Goal: Information Seeking & Learning: Find specific fact

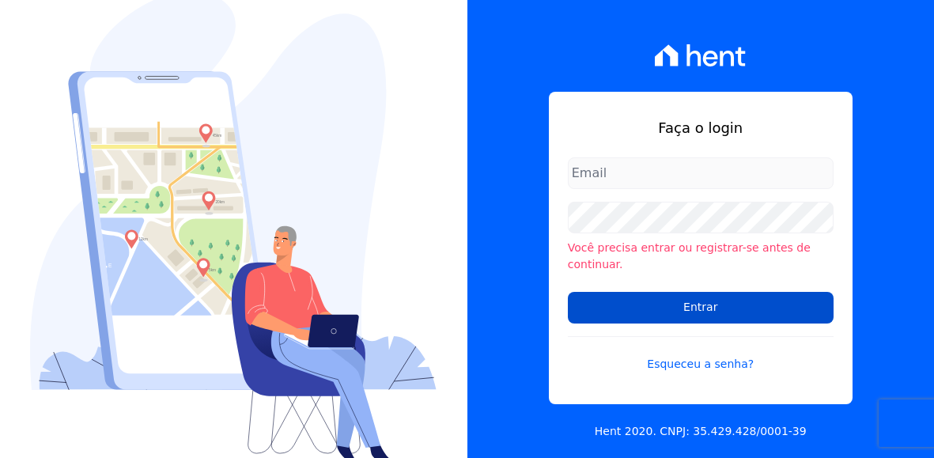
type input "[EMAIL_ADDRESS][DOMAIN_NAME]"
click at [666, 296] on input "Entrar" at bounding box center [701, 308] width 266 height 32
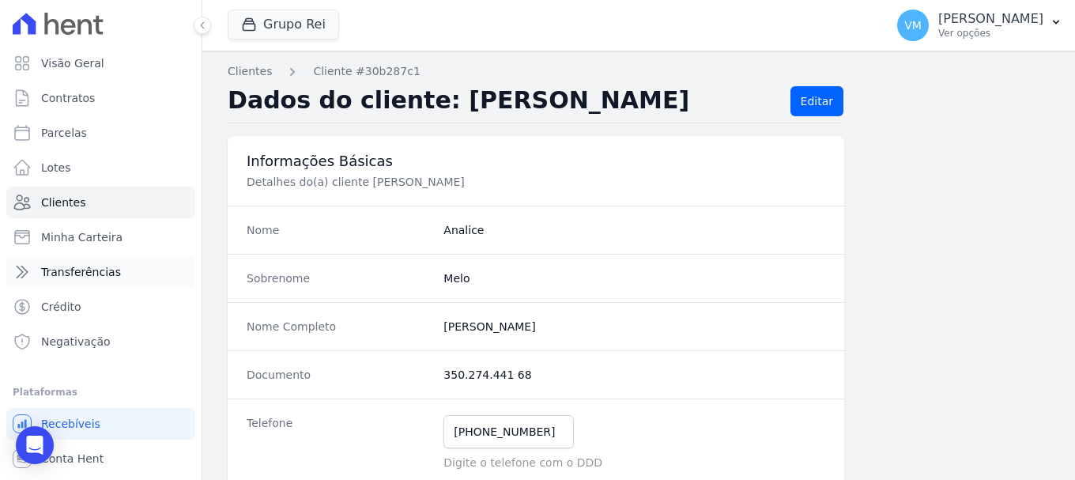
click at [88, 279] on span "Transferências" at bounding box center [81, 272] width 80 height 16
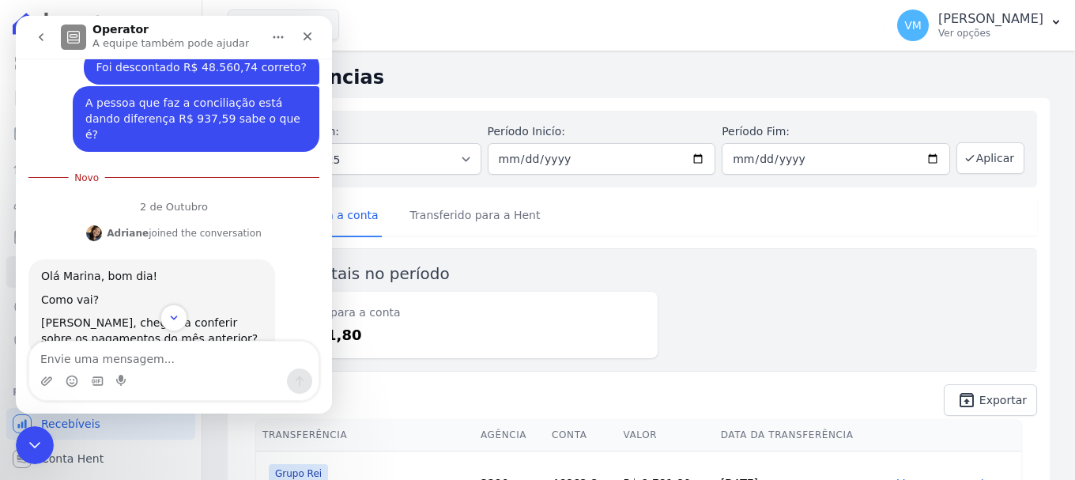
scroll to position [398, 0]
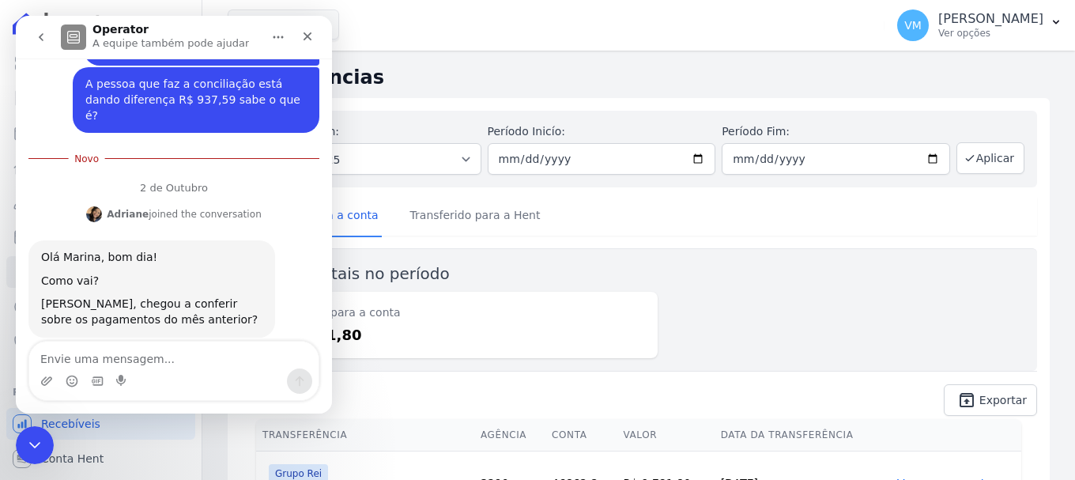
click at [106, 353] on textarea "Envie uma mensagem..." at bounding box center [173, 355] width 289 height 27
type textarea "Bom dia"
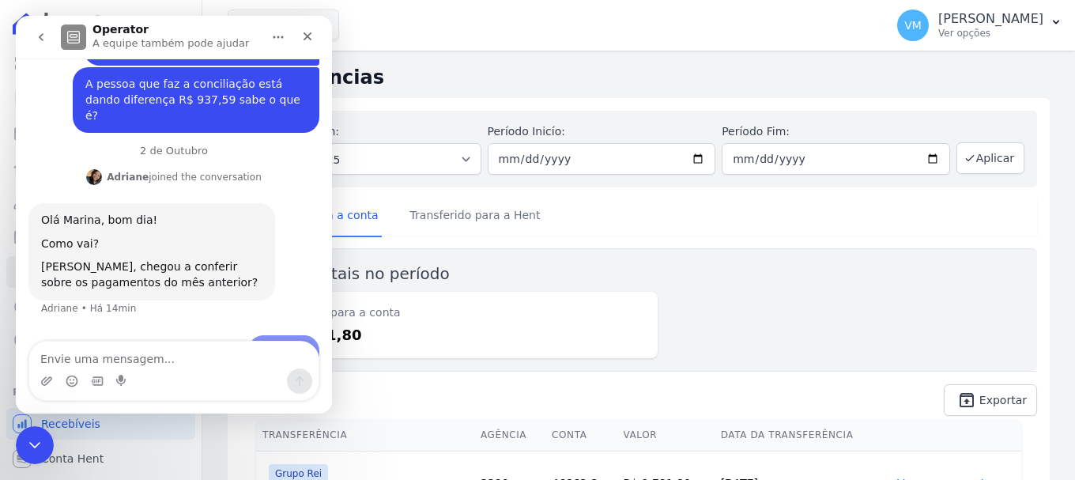
scroll to position [409, 0]
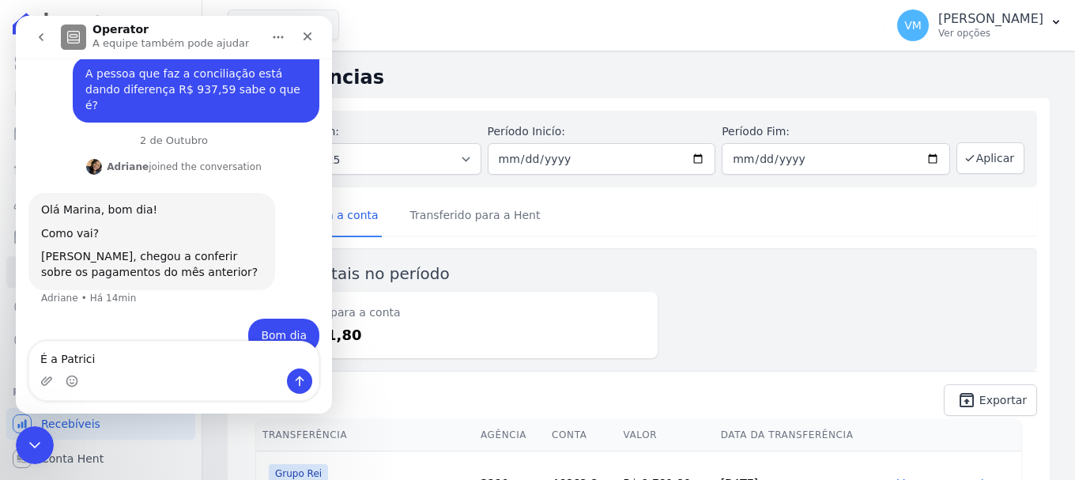
type textarea "É a [PERSON_NAME]"
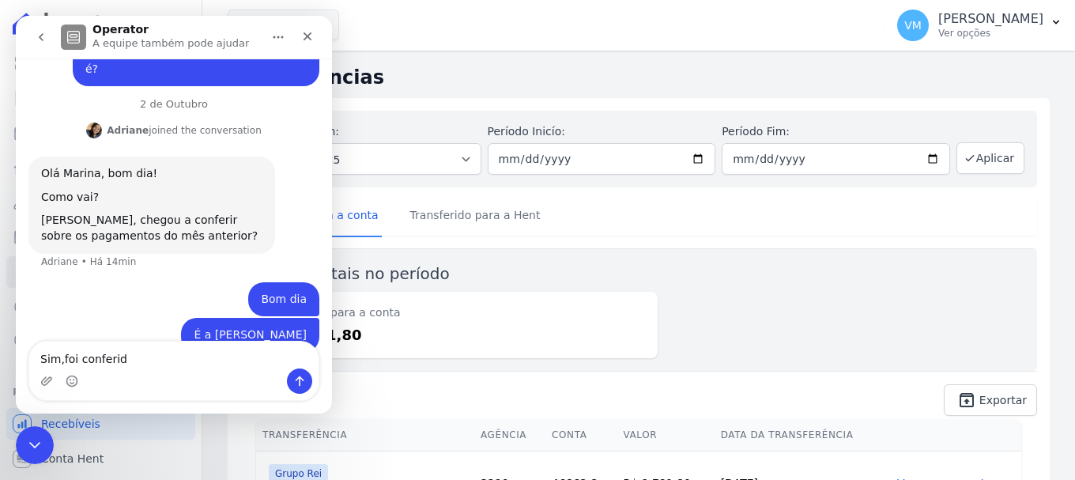
type textarea "Sim,foi conferido"
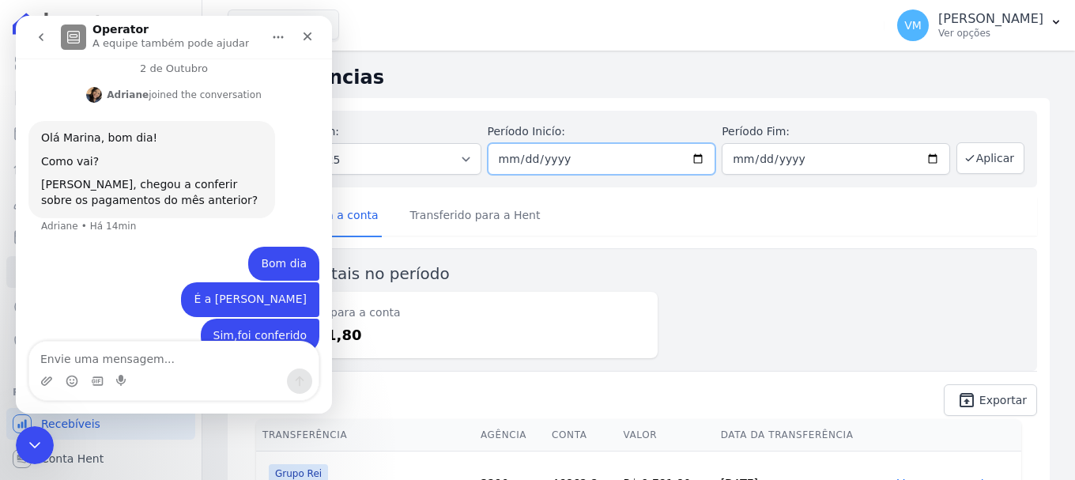
click at [694, 157] on input "[DATE]" at bounding box center [602, 159] width 228 height 32
type input "[DATE]"
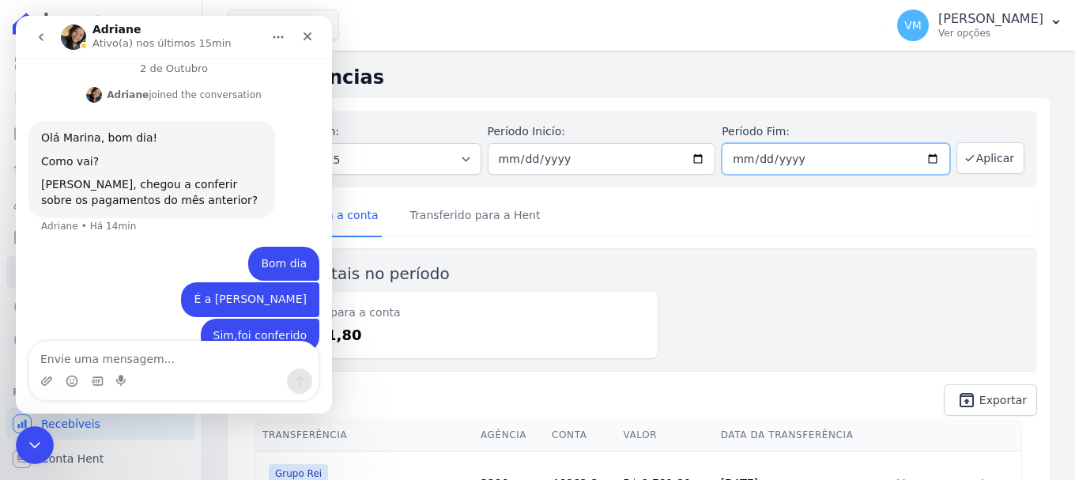
click at [920, 160] on input "[DATE]" at bounding box center [836, 159] width 228 height 32
type input "[DATE]"
click at [945, 396] on link "unarchive Exportar" at bounding box center [990, 400] width 93 height 32
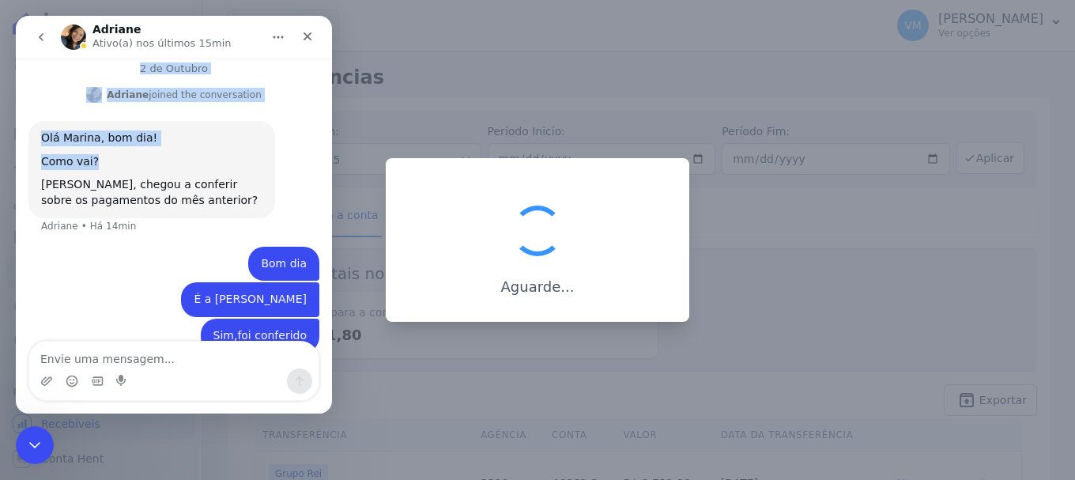
drag, startPoint x: 216, startPoint y: 32, endPoint x: 121, endPoint y: 114, distance: 125.6
click at [119, 123] on div "Adriane Ativo(a) nos últimos 15min 1 de Outubro Boa tarde Vyviane • Há 18h Tudo…" at bounding box center [174, 215] width 316 height 398
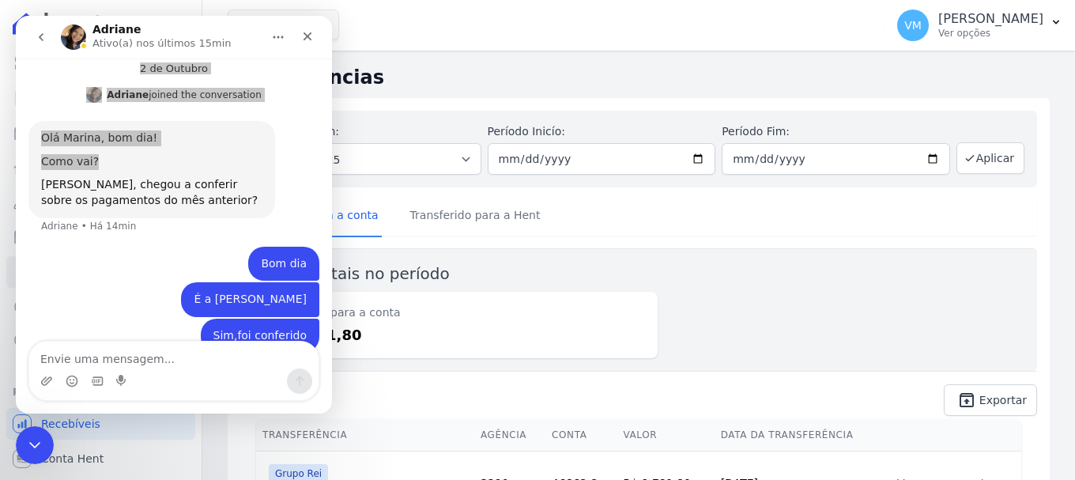
drag, startPoint x: 806, startPoint y: 289, endPoint x: 514, endPoint y: 136, distance: 329.6
click at [769, 266] on div "Valores totais no período Transferido para a conta R$ 9.781,80" at bounding box center [638, 309] width 797 height 123
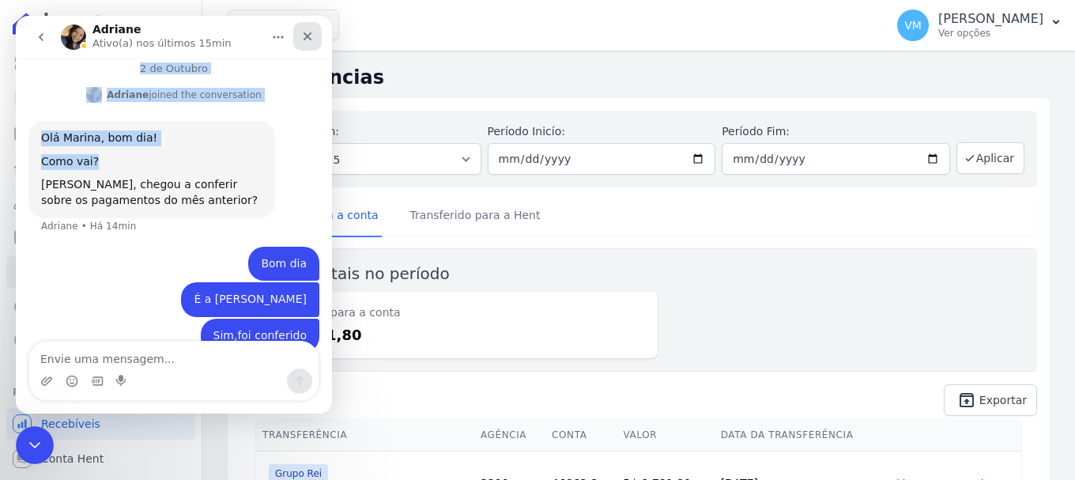
click at [303, 35] on icon "Fechar" at bounding box center [307, 36] width 13 height 13
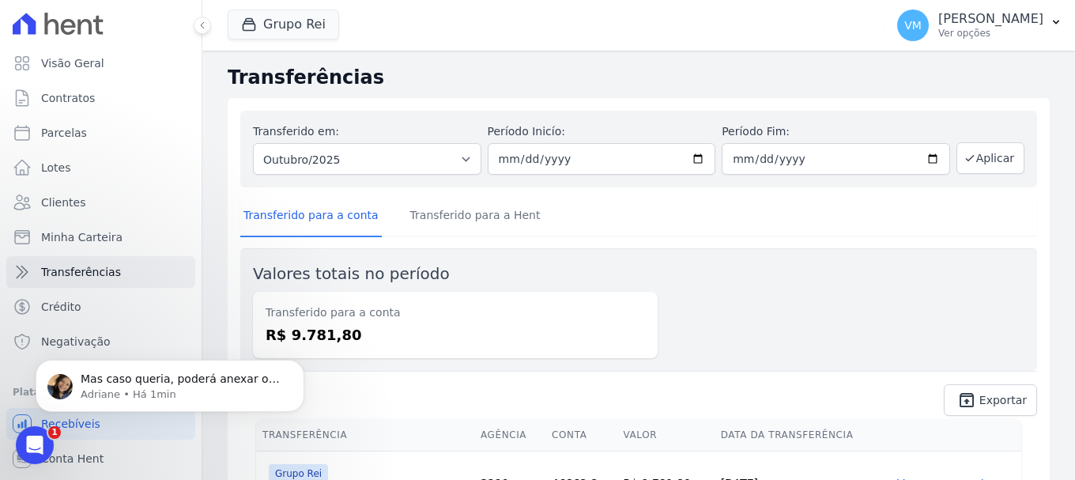
scroll to position [0, 0]
click at [945, 162] on icon "button" at bounding box center [970, 158] width 13 height 13
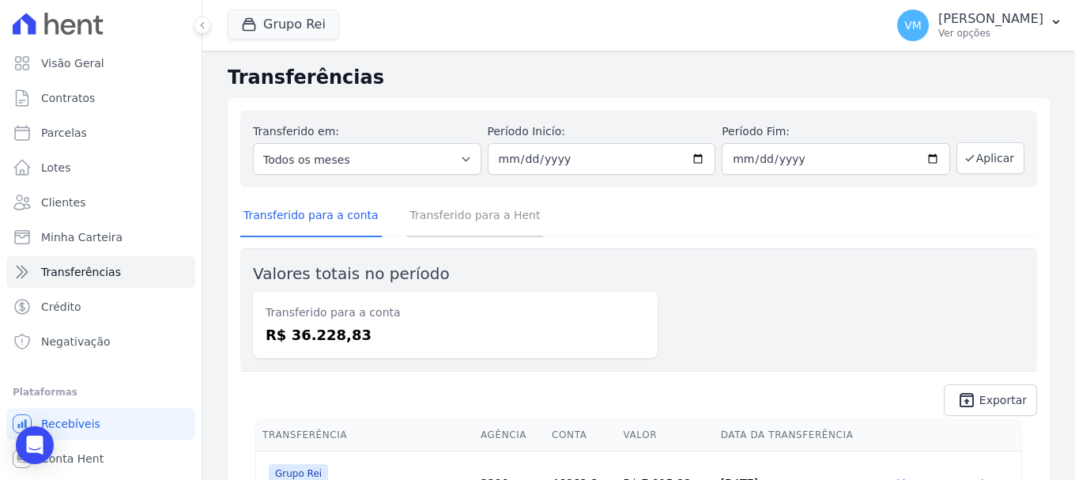
click at [411, 217] on link "Transferido para a Hent" at bounding box center [475, 216] width 137 height 41
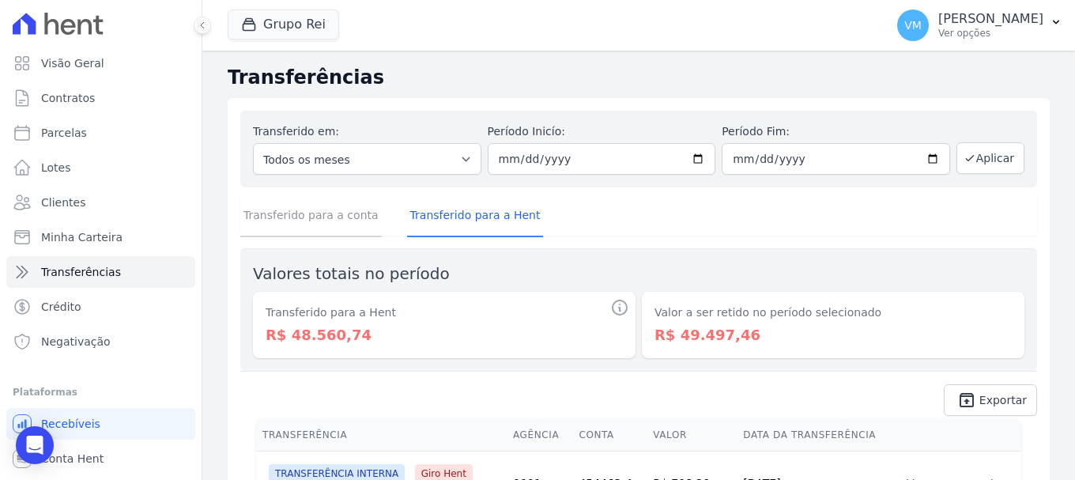
click at [304, 214] on link "Transferido para a conta" at bounding box center [311, 216] width 142 height 41
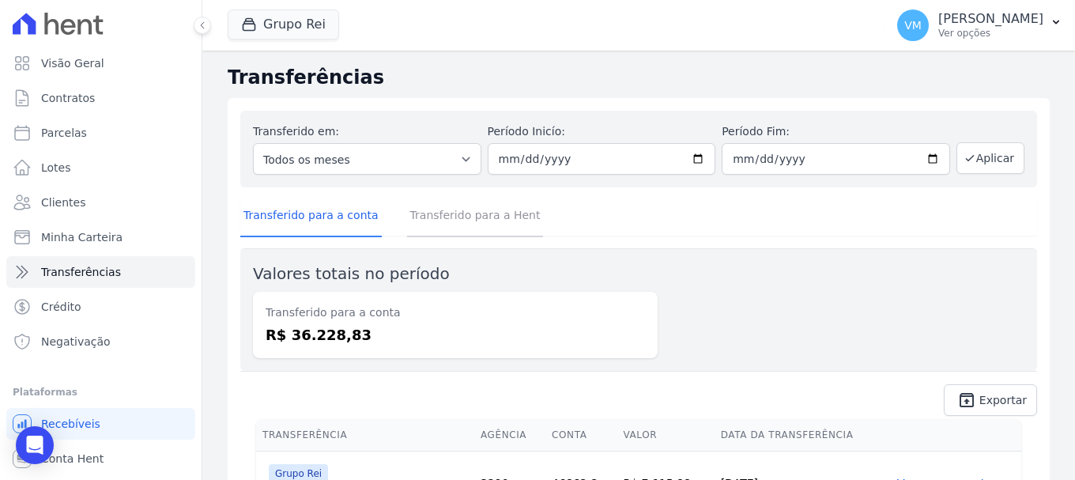
click at [459, 219] on link "Transferido para a Hent" at bounding box center [475, 216] width 137 height 41
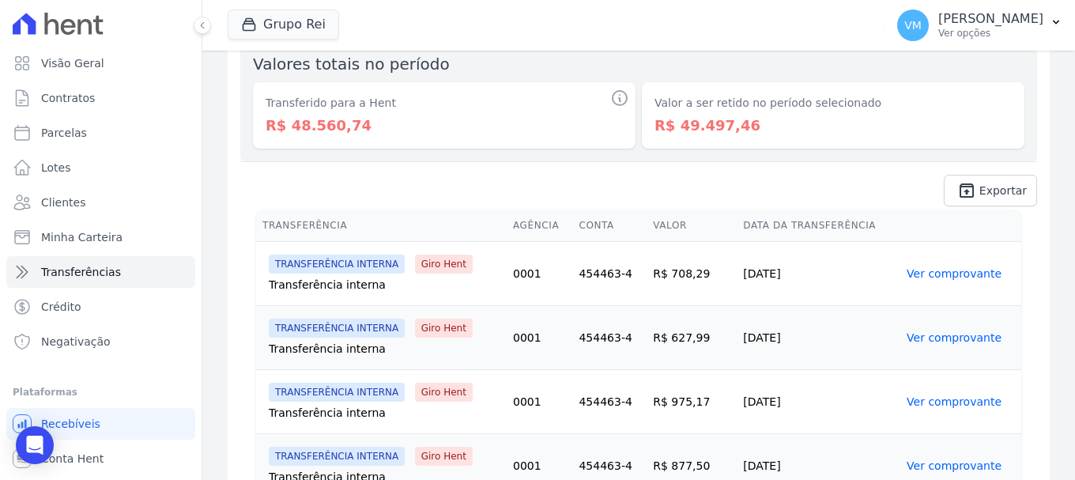
scroll to position [237, 0]
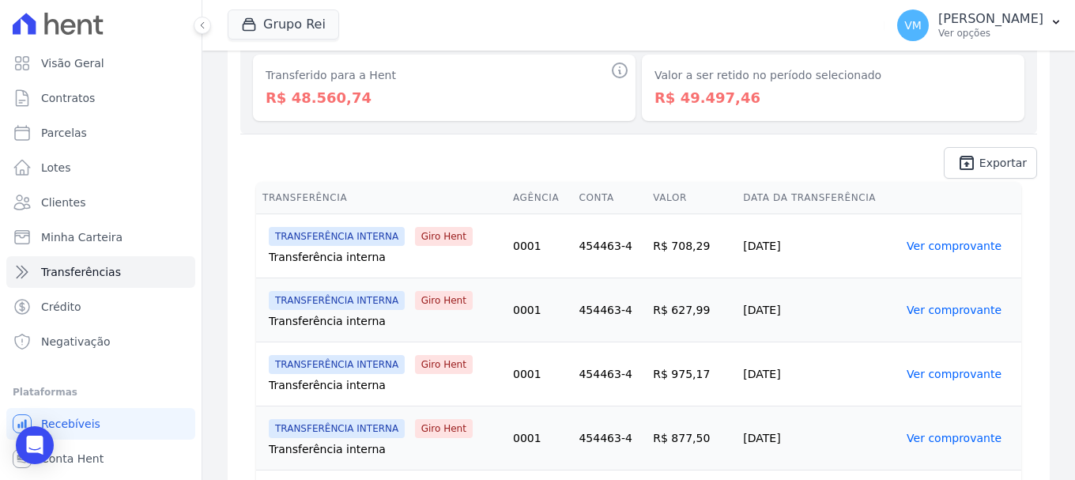
click at [944, 244] on link "Ver comprovante" at bounding box center [954, 246] width 95 height 13
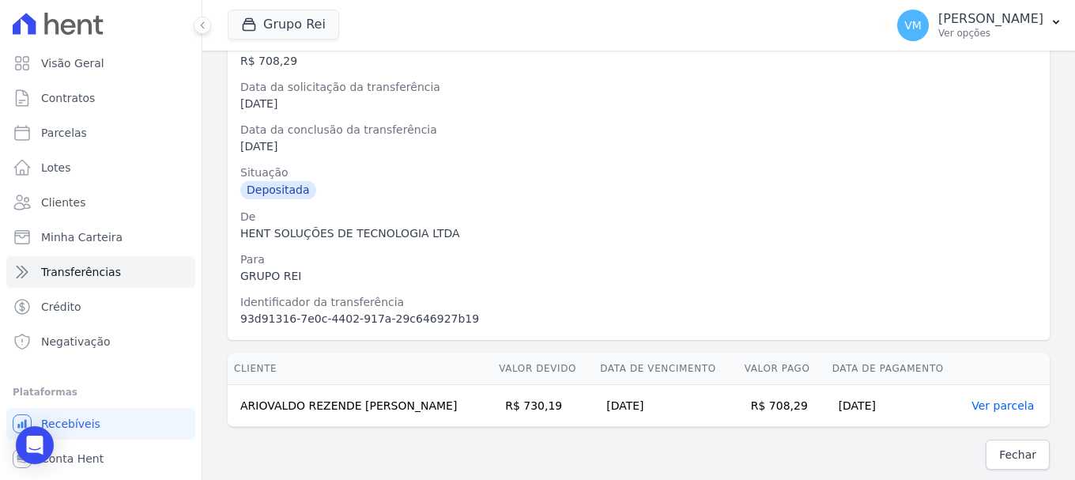
scroll to position [115, 0]
click at [1001, 448] on span "Fechar" at bounding box center [1017, 452] width 37 height 16
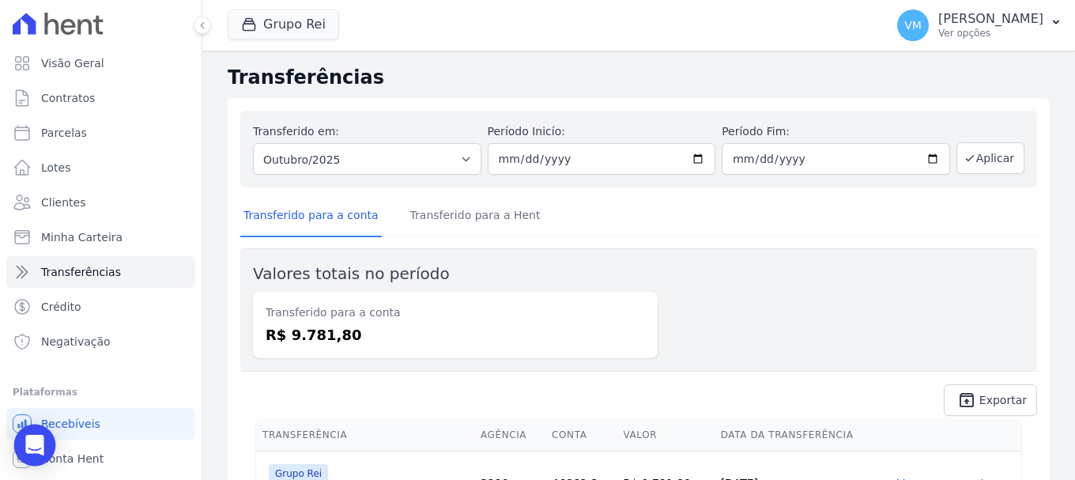
click at [36, 440] on icon "Open Intercom Messenger" at bounding box center [34, 445] width 18 height 21
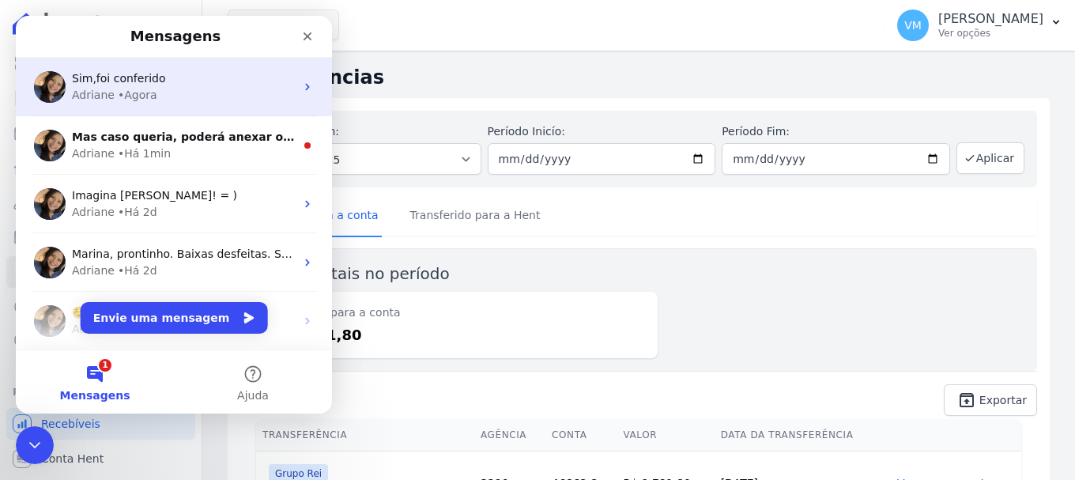
click at [210, 91] on div "Adriane • Agora" at bounding box center [183, 95] width 223 height 17
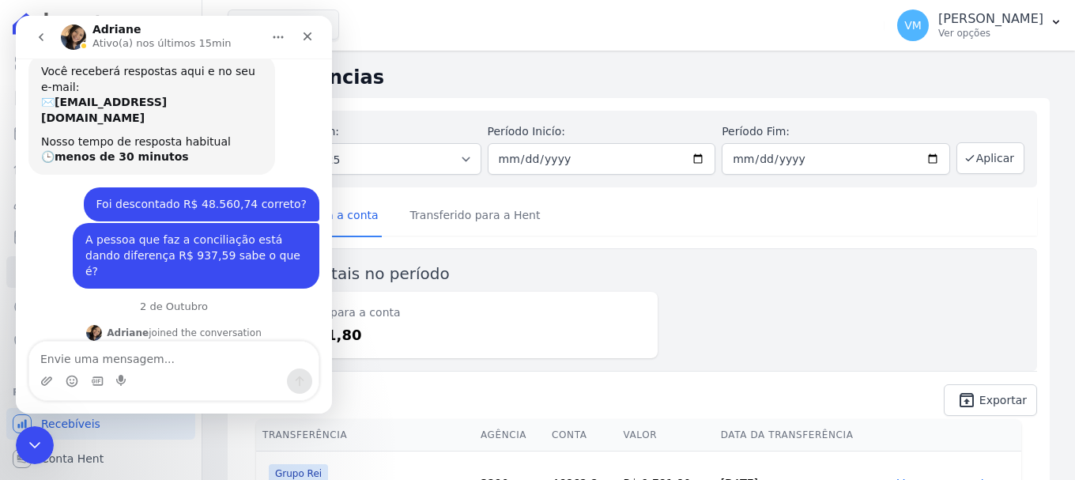
scroll to position [244, 0]
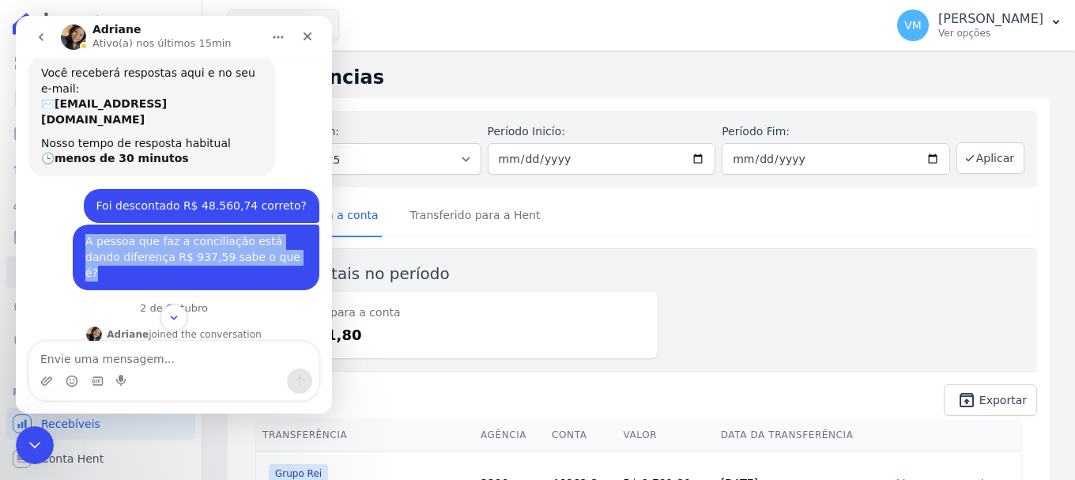
drag, startPoint x: 79, startPoint y: 225, endPoint x: 276, endPoint y: 240, distance: 197.4
click at [276, 240] on div "A pessoa que faz a conciliação está dando diferença R$ 937,59 sabe o que é?" at bounding box center [195, 257] width 221 height 47
copy div "A pessoa que faz a conciliação está dando diferença R$ 937,59 sabe o que é?"
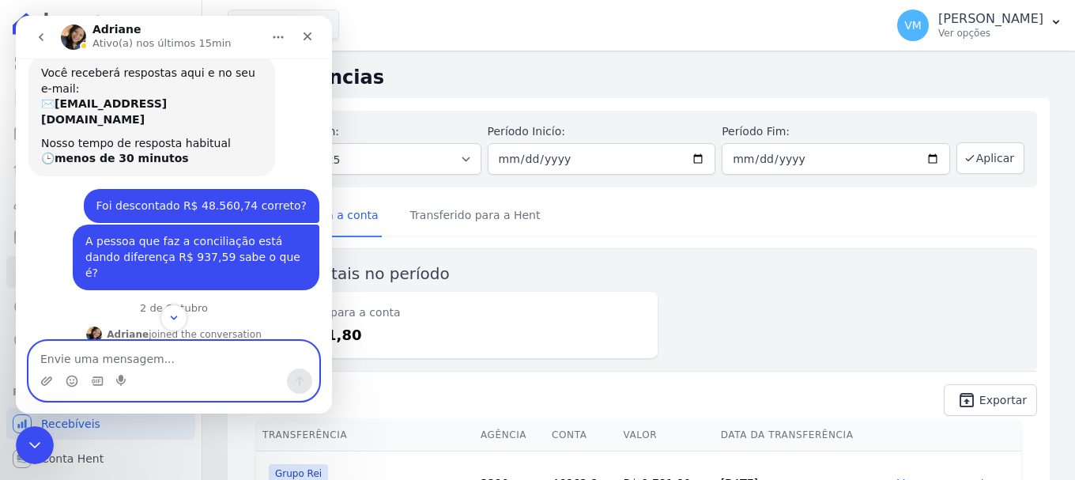
click at [114, 360] on textarea "Envie uma mensagem..." at bounding box center [173, 355] width 289 height 27
paste textarea "A pessoa que faz a conciliação está dando diferença R$ 937,59 sabe o que é?"
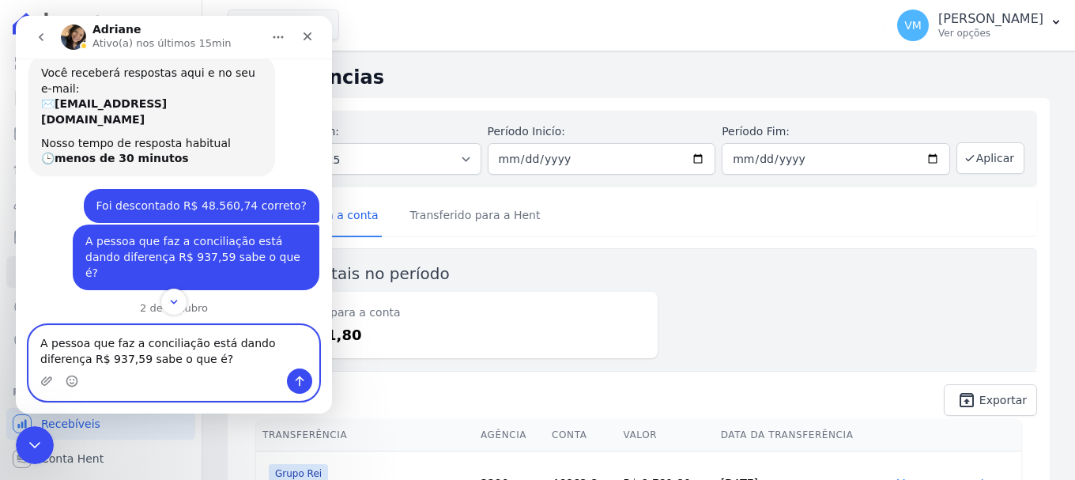
drag, startPoint x: 157, startPoint y: 367, endPoint x: 76, endPoint y: 368, distance: 81.4
click at [76, 368] on textarea "A pessoa que faz a conciliação está dando diferença R$ 937,59 sabe o que é?" at bounding box center [173, 347] width 289 height 43
type textarea "A pessoa que faz a conciliação está dando diferença R$ 937,59 deu está diferença"
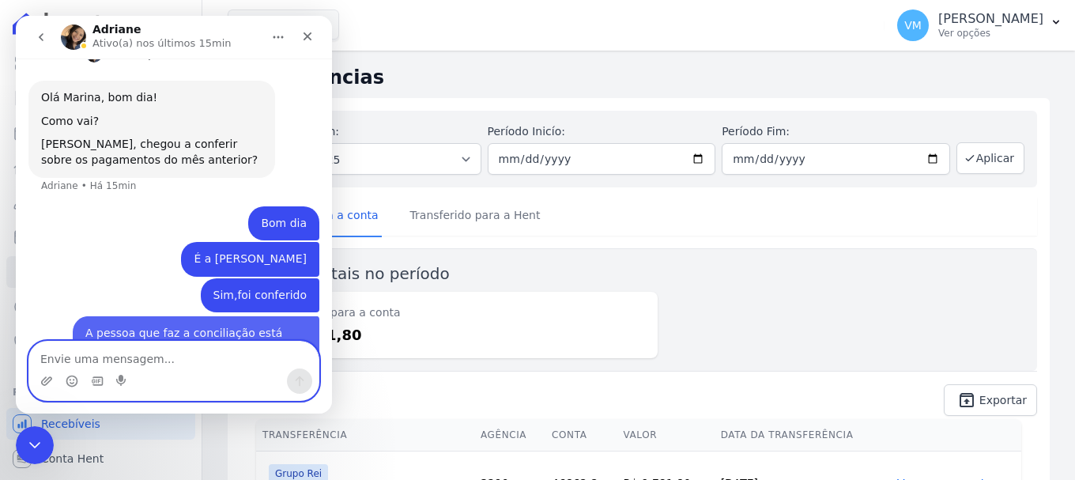
scroll to position [532, 0]
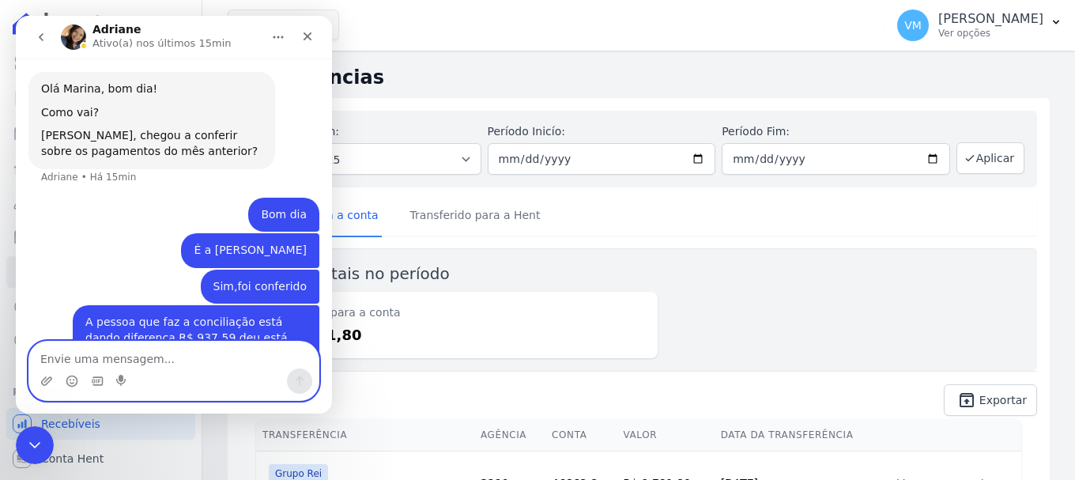
type textarea "E"
type textarea "Ele vai ser transferido para rei"
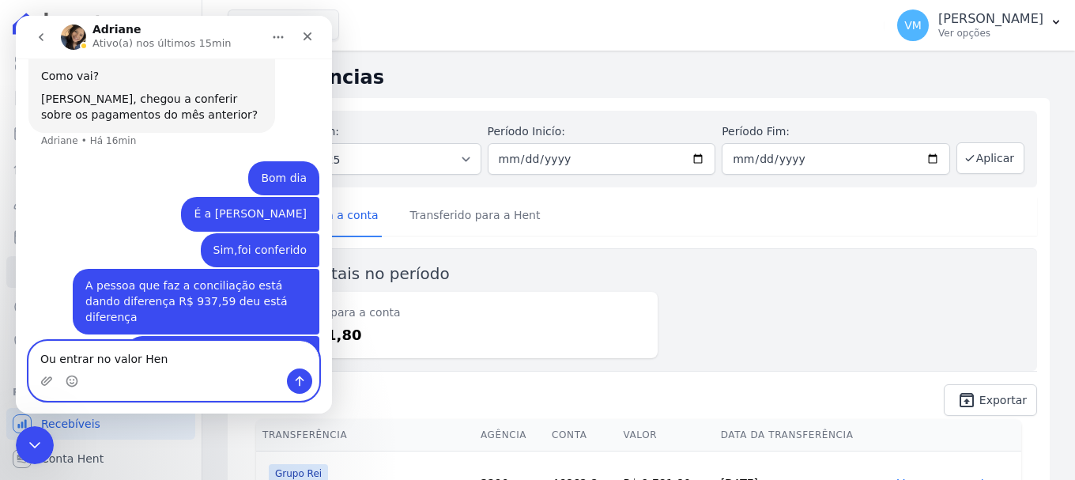
type textarea "Ou entrar no valor Hent"
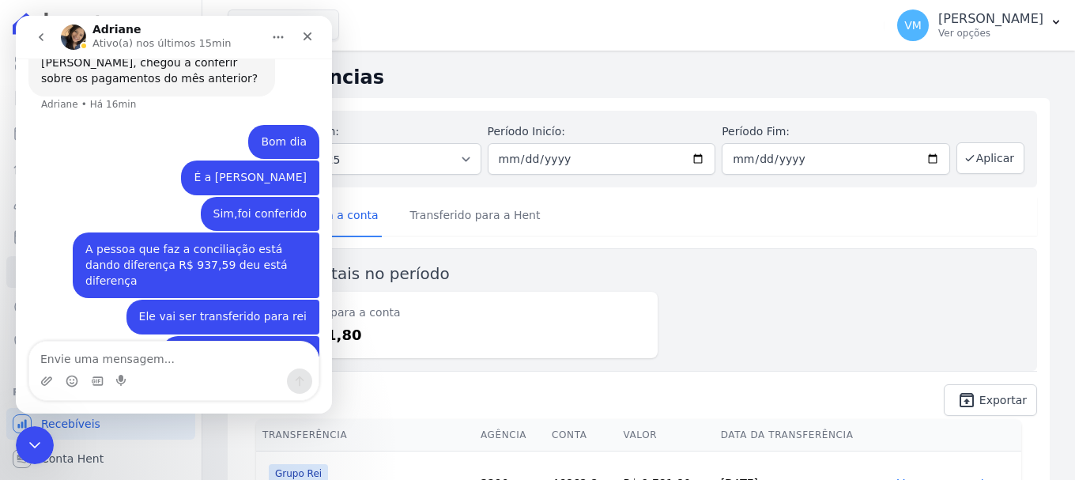
drag, startPoint x: 197, startPoint y: 27, endPoint x: 197, endPoint y: 42, distance: 15.0
click at [197, 42] on div "Adriane Ativo(a) nos últimos 15min" at bounding box center [164, 38] width 142 height 28
click at [386, 77] on h2 "Transferências" at bounding box center [639, 77] width 822 height 28
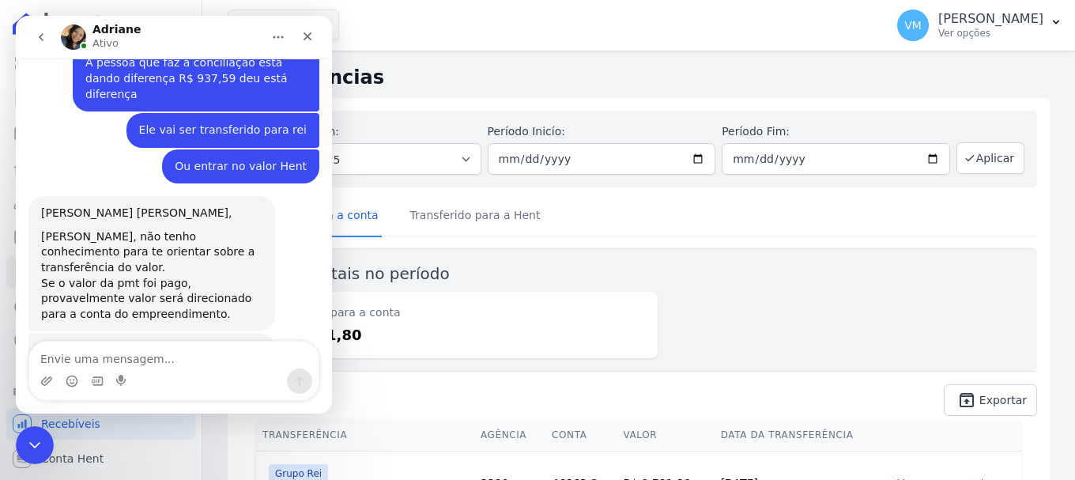
scroll to position [788, 0]
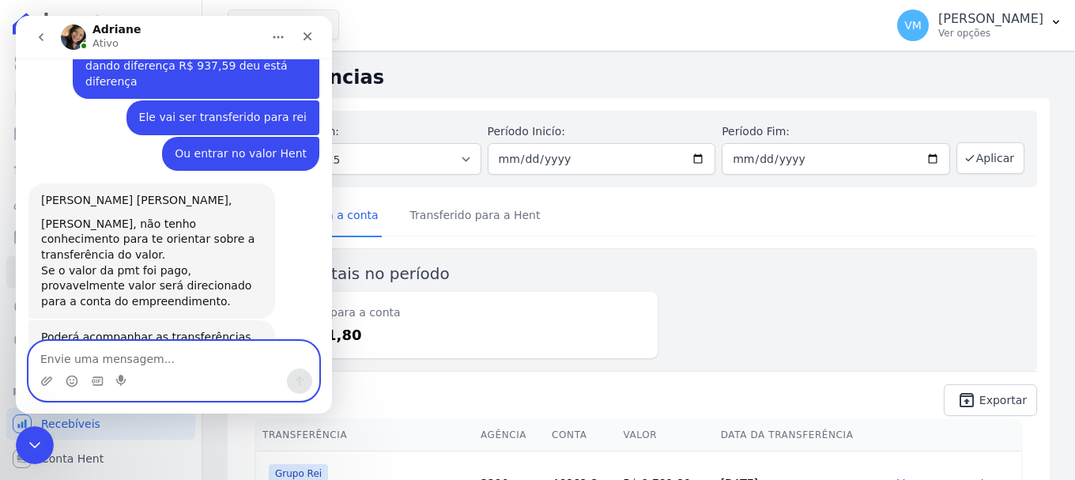
click at [89, 361] on textarea "Envie uma mensagem..." at bounding box center [173, 355] width 289 height 27
type textarea "Em quantos dias transferir sabe está informação"
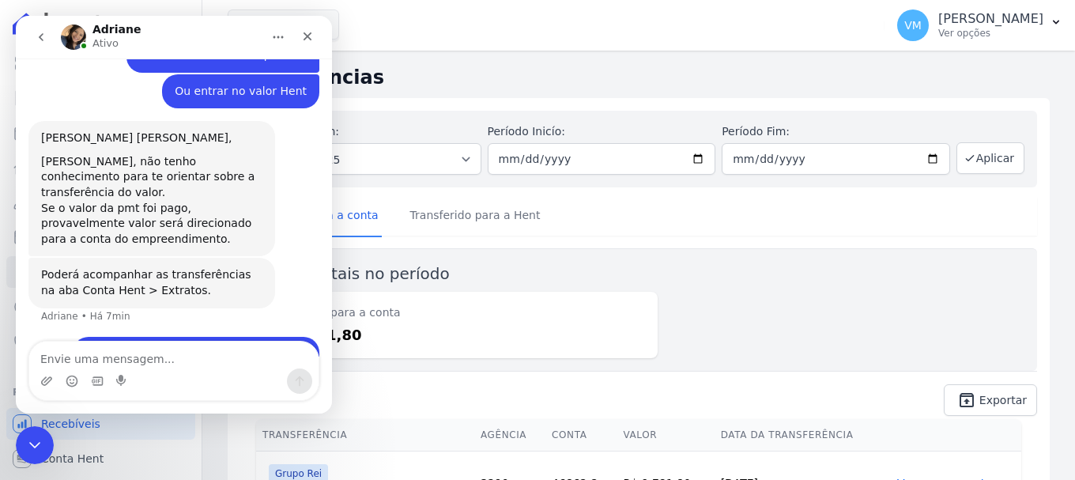
click at [787, 286] on div "Valores totais no período Transferido para a conta R$ 9.781,80" at bounding box center [638, 309] width 797 height 123
click at [311, 35] on icon "Fechar" at bounding box center [307, 36] width 13 height 13
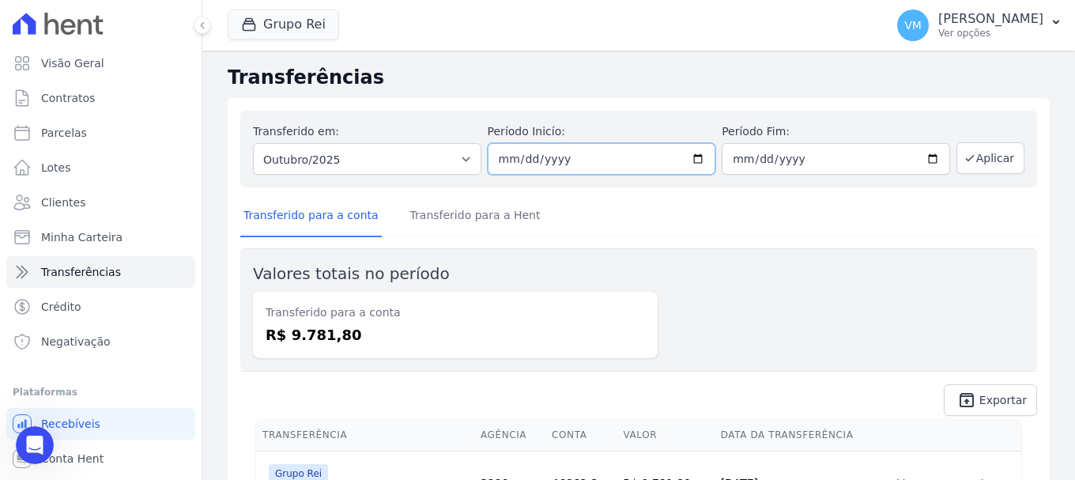
click at [697, 157] on input "2025-10-01" at bounding box center [602, 159] width 228 height 32
type input "[DATE]"
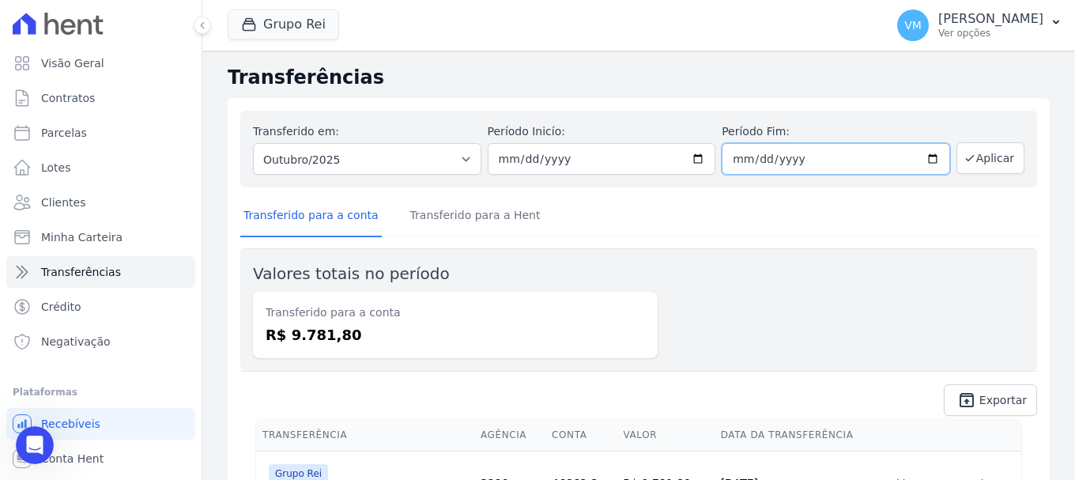
click at [922, 158] on input "2025-10-31" at bounding box center [836, 159] width 228 height 32
type input "[DATE]"
click at [974, 154] on button "Aplicar" at bounding box center [991, 158] width 68 height 32
click at [431, 210] on link "Transferido para a Hent" at bounding box center [475, 216] width 137 height 41
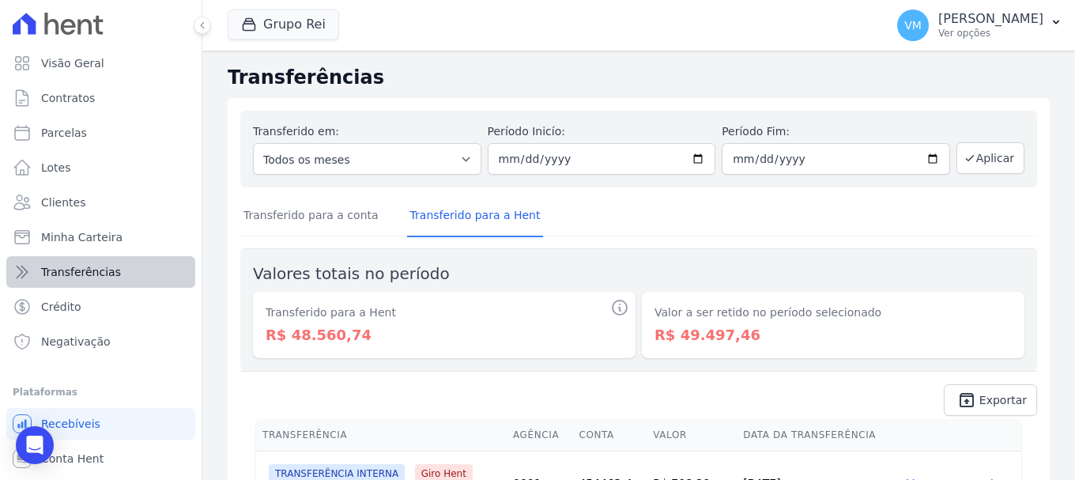
scroll to position [29, 0]
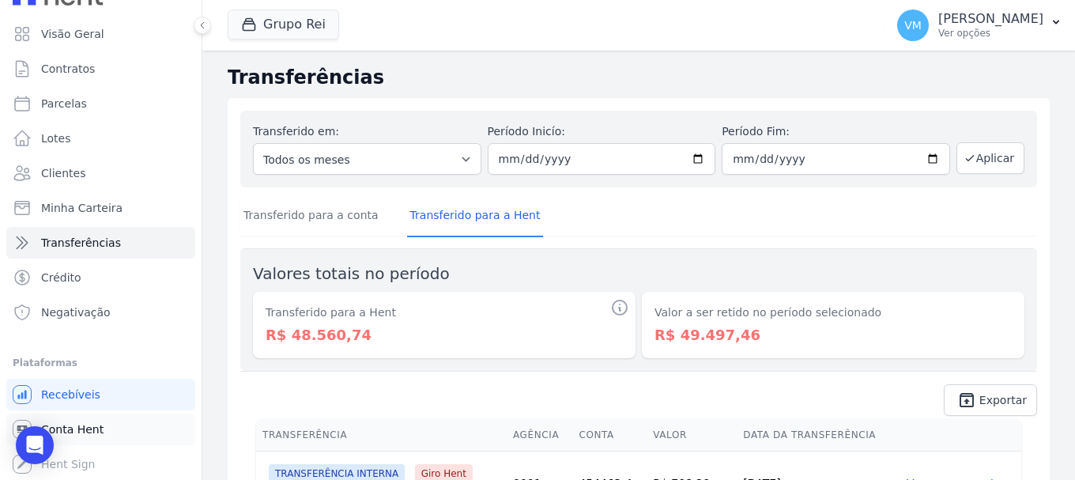
click at [85, 427] on span "Conta Hent" at bounding box center [72, 429] width 62 height 16
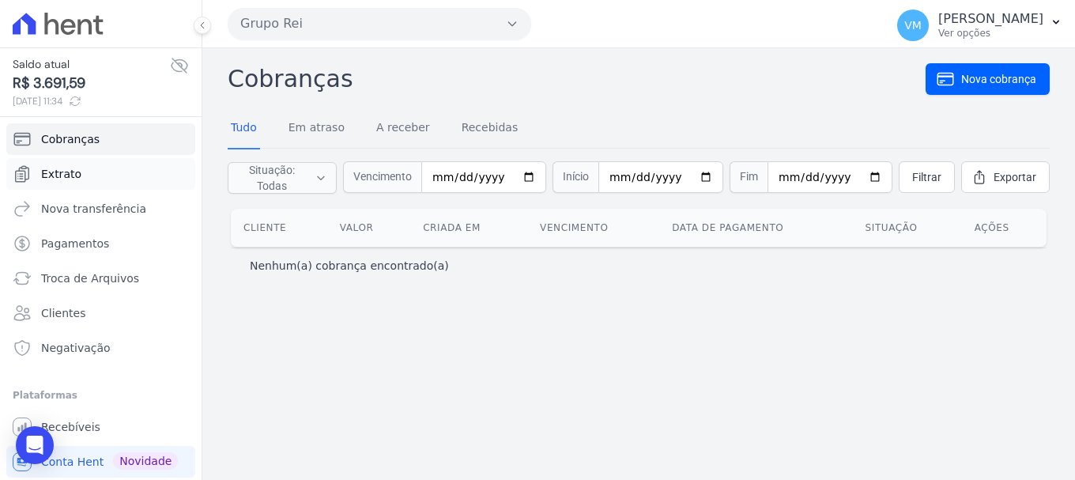
click at [74, 177] on span "Extrato" at bounding box center [61, 174] width 40 height 16
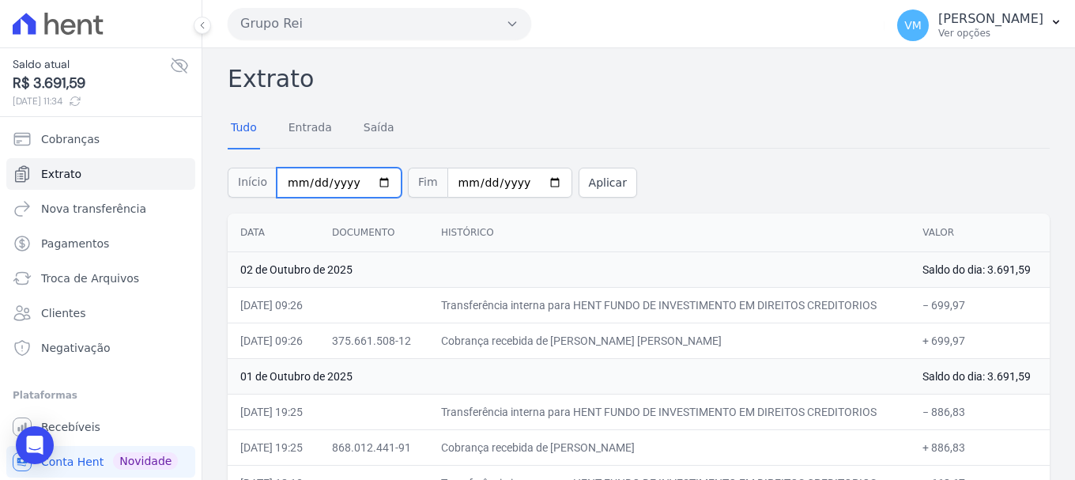
click at [372, 182] on input "[DATE]" at bounding box center [339, 183] width 125 height 30
click at [376, 178] on input "[DATE]" at bounding box center [339, 183] width 125 height 30
type input "[DATE]"
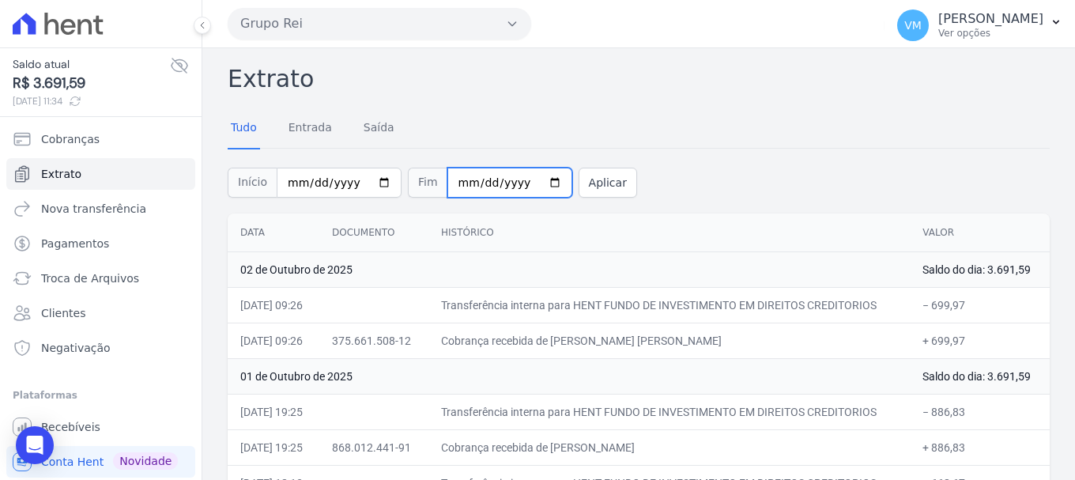
click at [534, 184] on input "[DATE]" at bounding box center [510, 183] width 125 height 30
type input "[DATE]"
click at [591, 186] on button "Aplicar" at bounding box center [608, 183] width 59 height 30
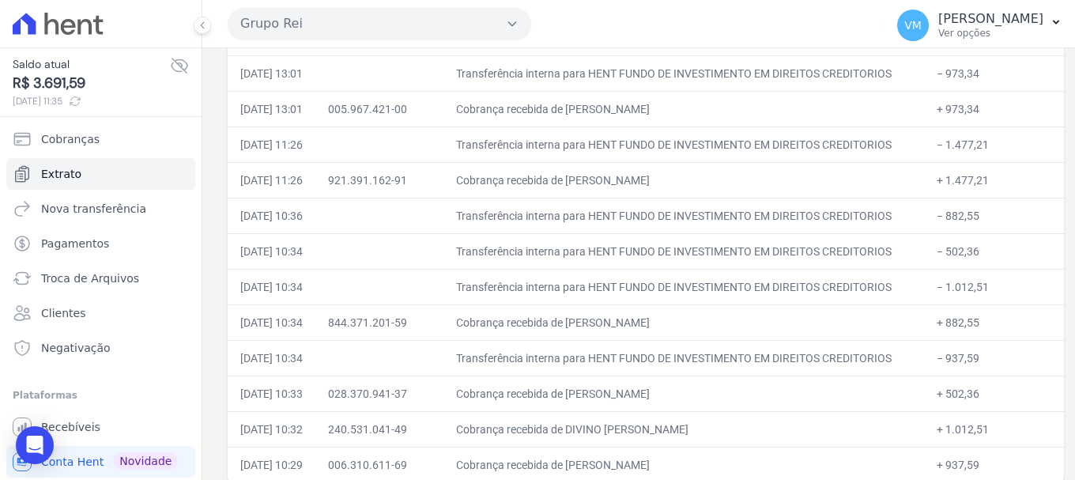
scroll to position [2608, 0]
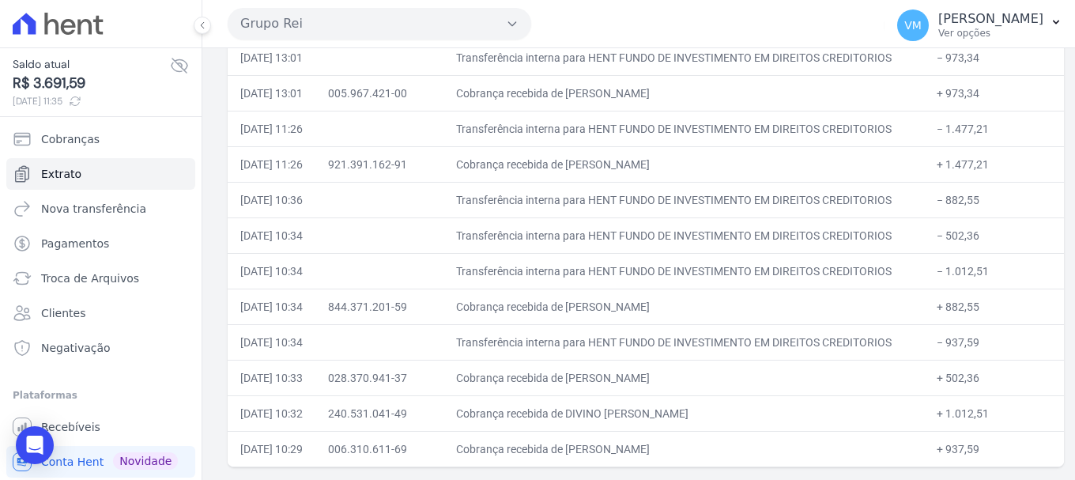
drag, startPoint x: 484, startPoint y: 330, endPoint x: 923, endPoint y: 341, distance: 439.0
click at [923, 341] on td "Transferência interna para HENT FUNDO DE INVESTIMENTO EM DIREITOS CREDITORIOS" at bounding box center [684, 342] width 481 height 36
drag, startPoint x: 482, startPoint y: 437, endPoint x: 716, endPoint y: 436, distance: 234.0
click at [716, 436] on td "Cobrança recebida de [PERSON_NAME]" at bounding box center [684, 449] width 481 height 36
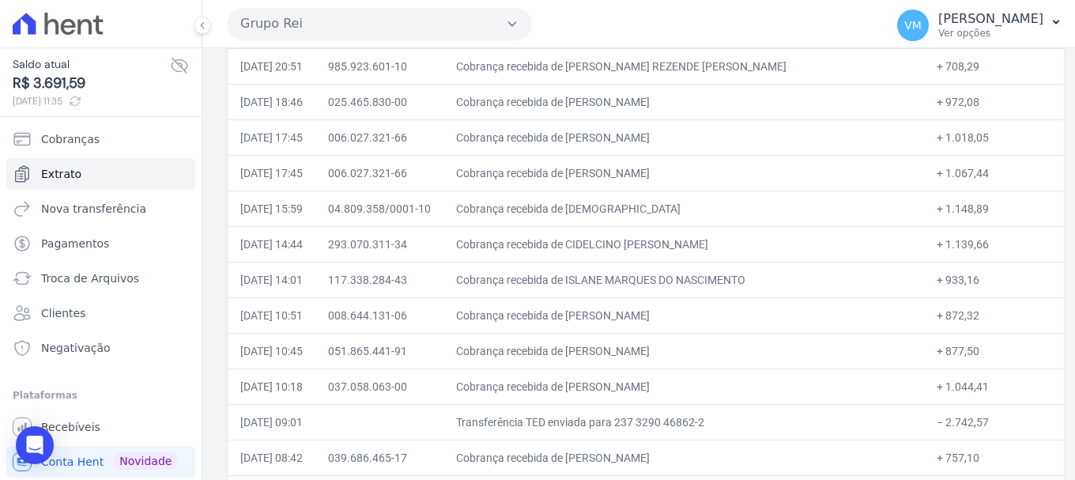
scroll to position [0, 0]
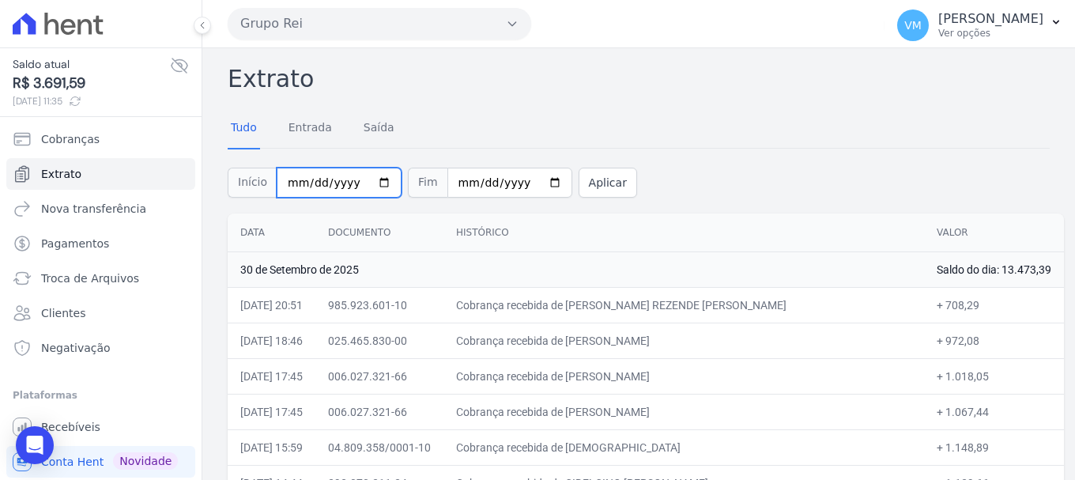
click at [373, 184] on input "[DATE]" at bounding box center [339, 183] width 125 height 30
click at [585, 343] on td "Cobrança recebida de [PERSON_NAME]" at bounding box center [684, 341] width 481 height 36
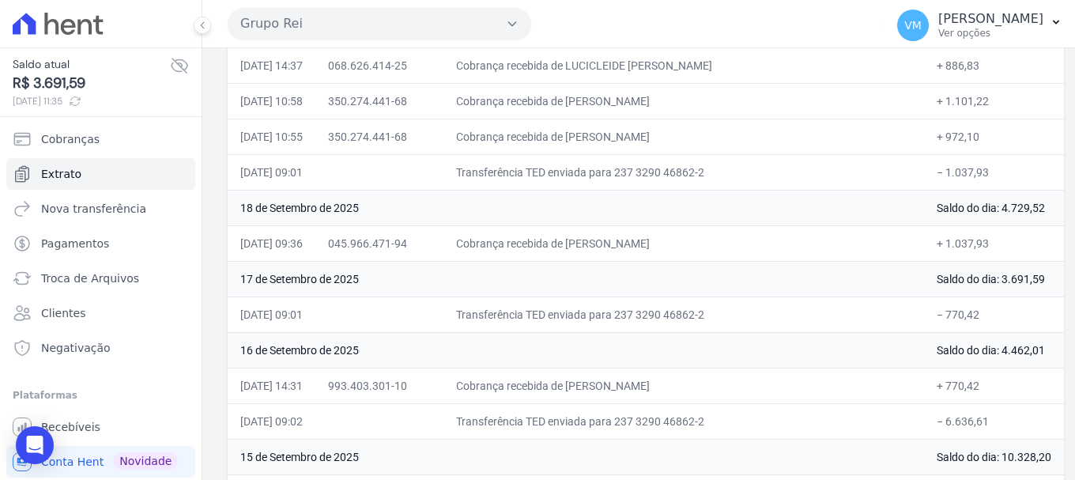
scroll to position [1818, 0]
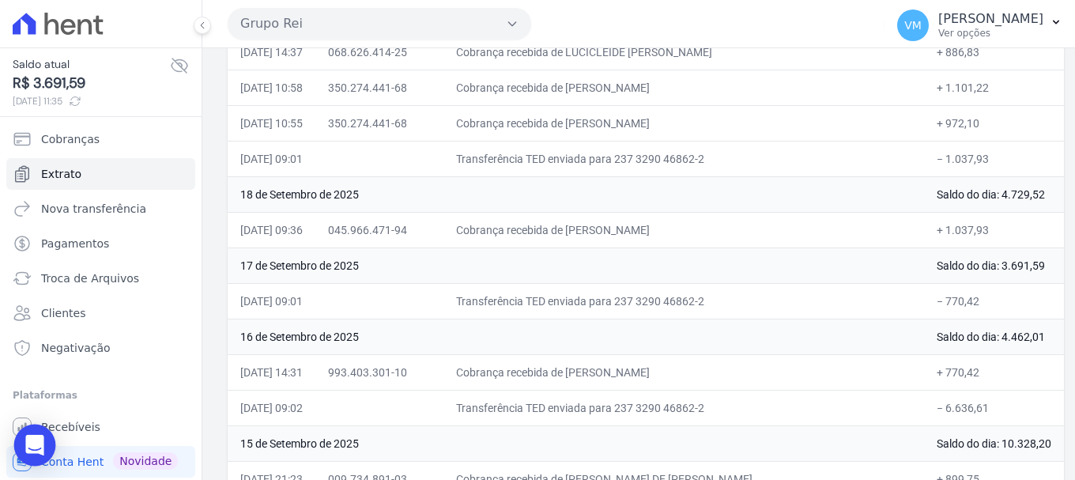
click at [31, 454] on div "Open Intercom Messenger" at bounding box center [35, 446] width 42 height 42
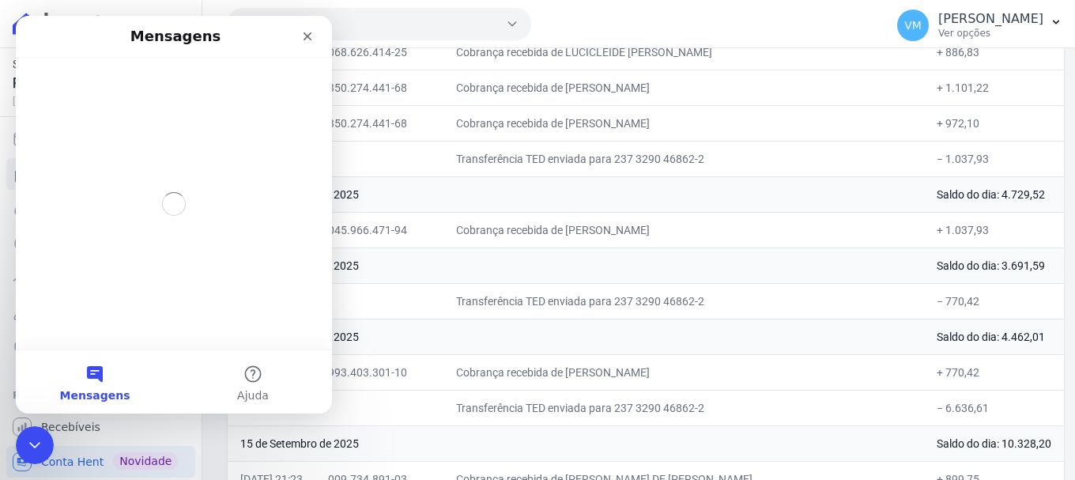
scroll to position [0, 0]
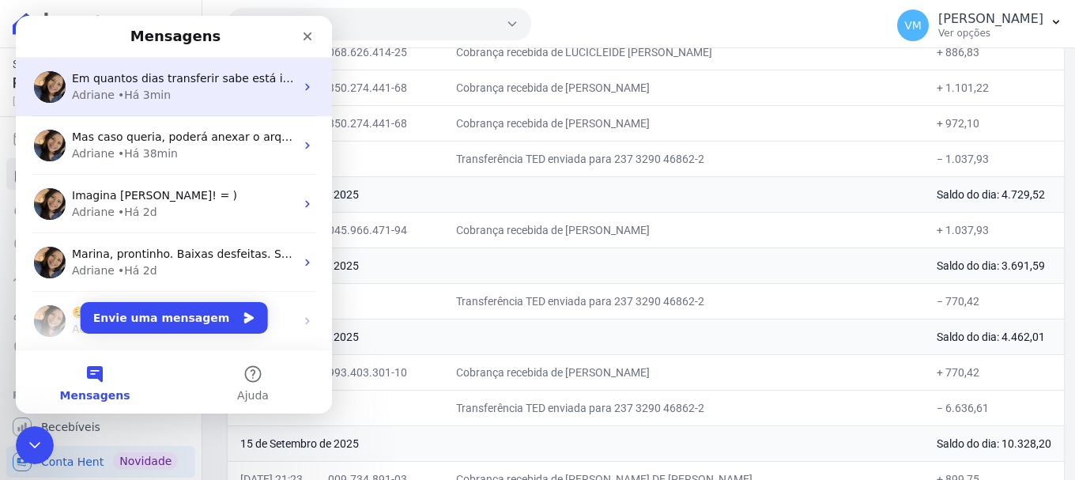
click at [171, 96] on div "Adriane • Há 3min" at bounding box center [183, 95] width 223 height 17
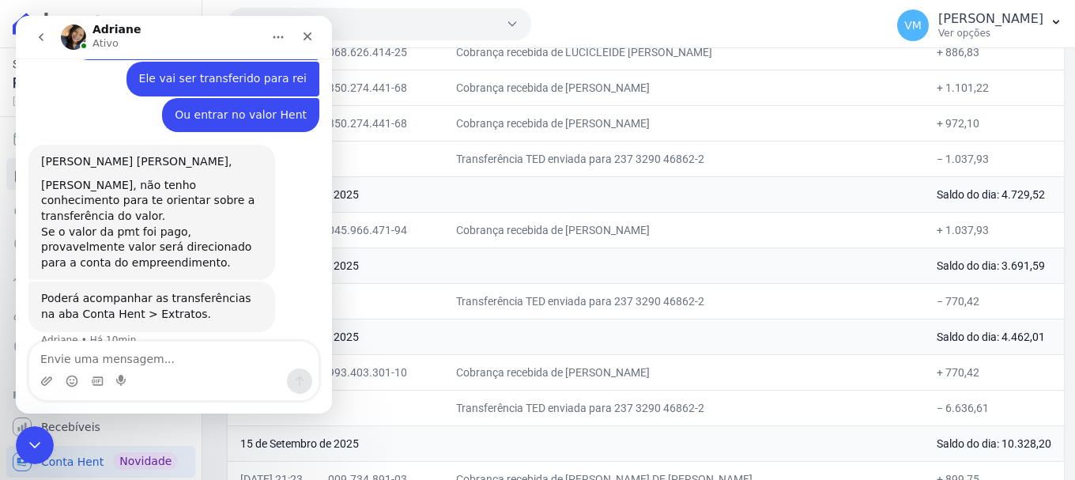
scroll to position [851, 0]
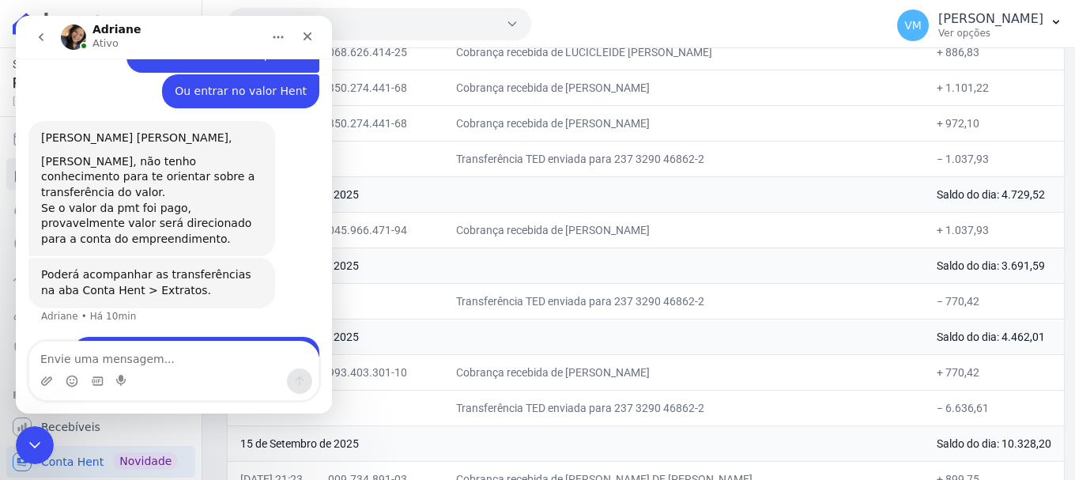
click at [127, 361] on textarea "Envie uma mensagem..." at bounding box center [173, 355] width 289 height 27
type textarea "Achei obrigada"
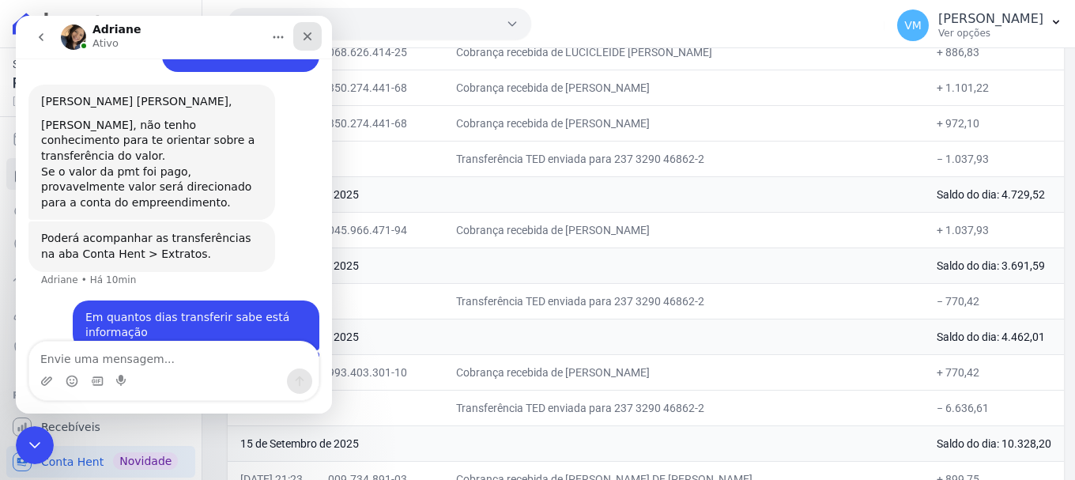
click at [310, 35] on icon "Fechar" at bounding box center [308, 36] width 9 height 9
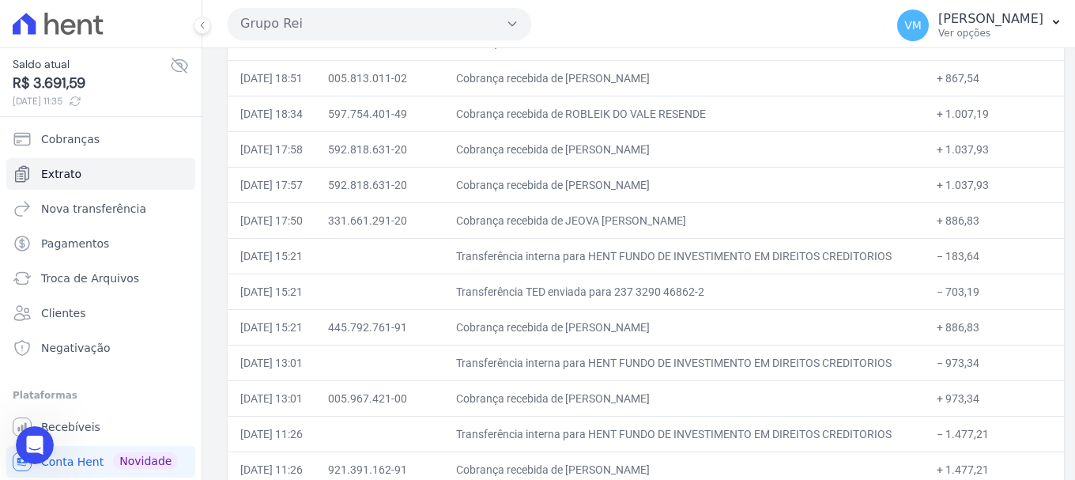
scroll to position [2293, 0]
click at [949, 77] on td "+ 867,54" at bounding box center [994, 76] width 140 height 36
drag, startPoint x: 489, startPoint y: 362, endPoint x: 908, endPoint y: 359, distance: 418.3
click at [908, 359] on td "Transferência interna para HENT FUNDO DE INVESTIMENTO EM DIREITOS CREDITORIOS" at bounding box center [684, 360] width 481 height 36
click at [85, 206] on span "Nova transferência" at bounding box center [93, 209] width 105 height 16
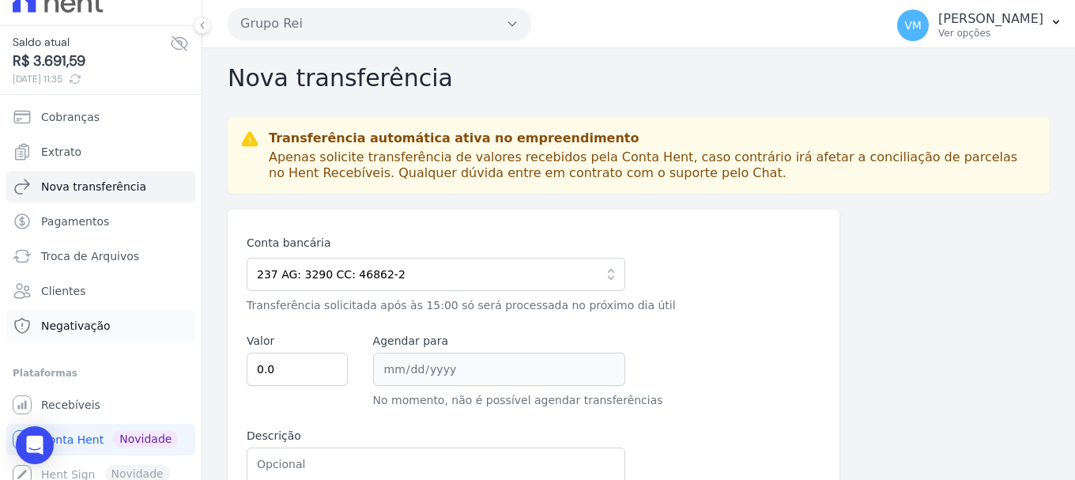
scroll to position [32, 0]
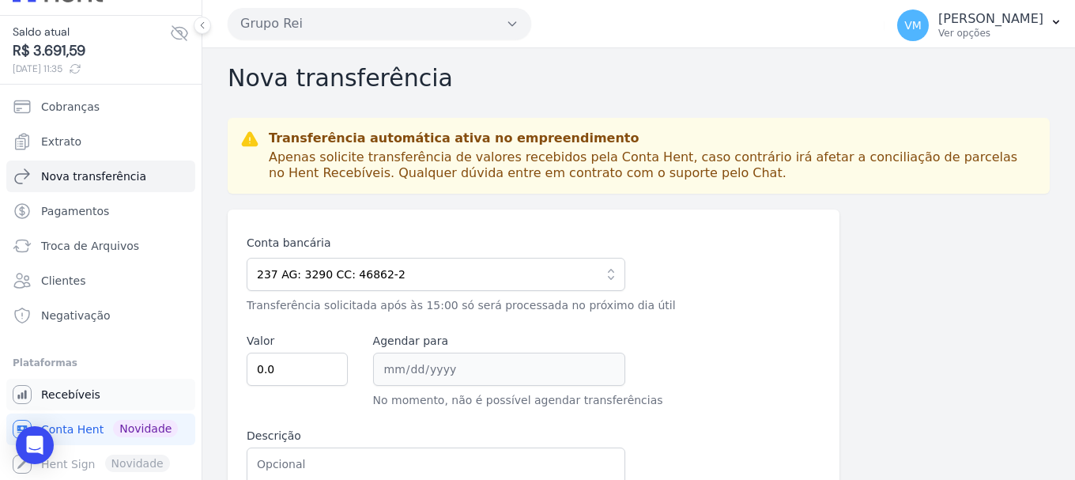
click at [89, 389] on span "Recebíveis" at bounding box center [70, 395] width 59 height 16
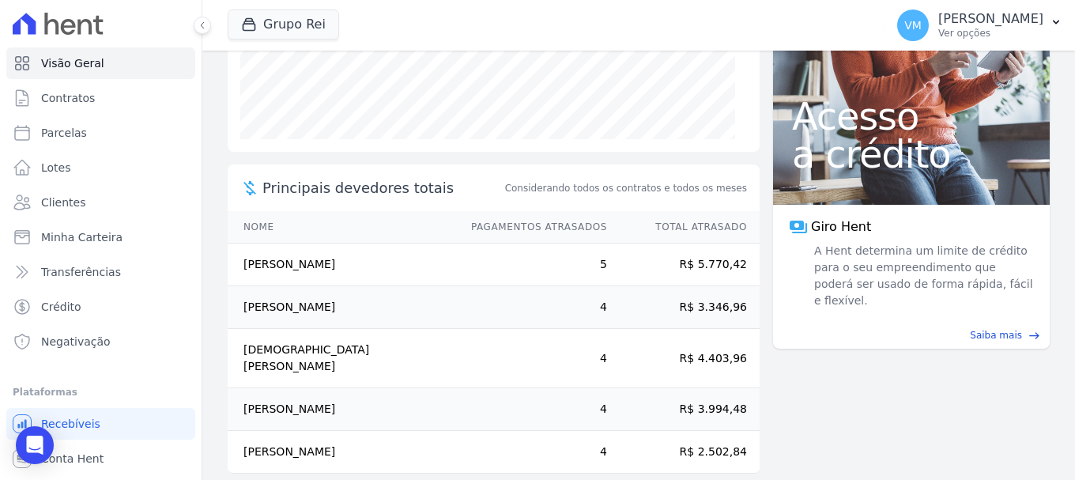
scroll to position [327, 0]
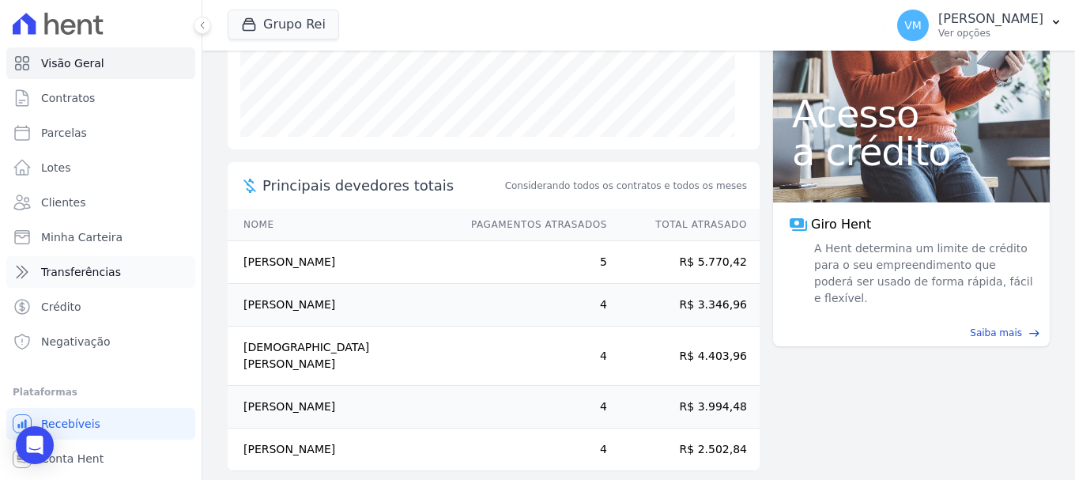
click at [84, 279] on span "Transferências" at bounding box center [81, 272] width 80 height 16
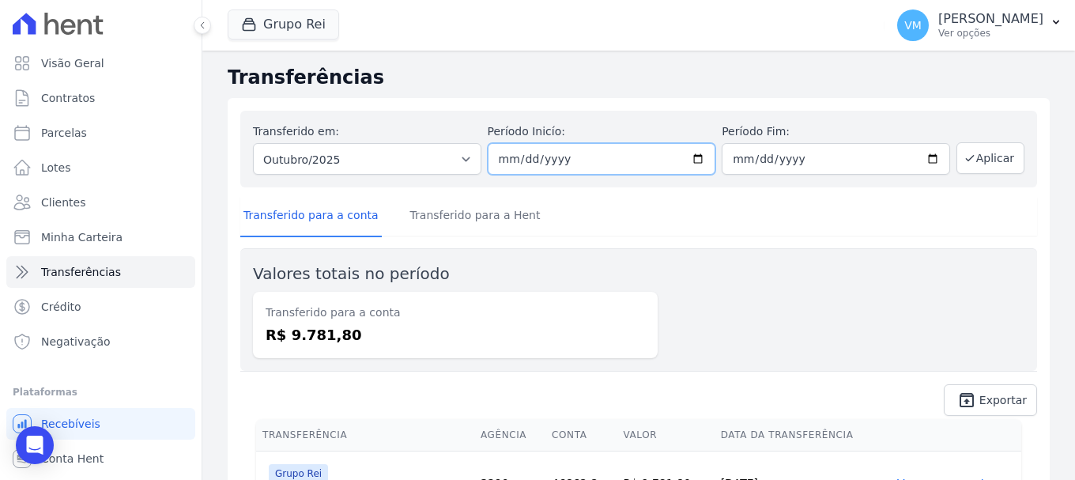
click at [696, 157] on input "[DATE]" at bounding box center [602, 159] width 228 height 32
type input "2025-09-14"
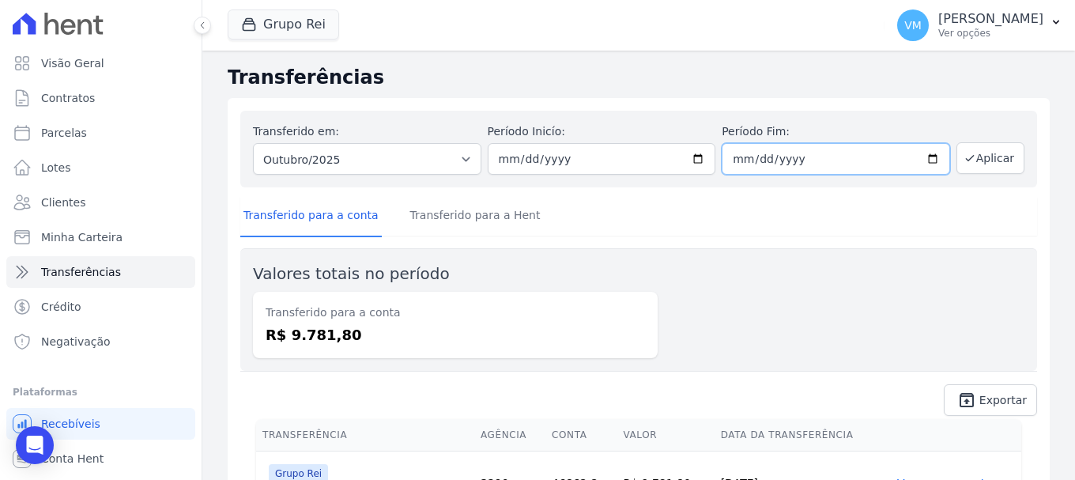
click at [927, 157] on input "[DATE]" at bounding box center [836, 159] width 228 height 32
type input "2025-09-15"
click at [987, 154] on button "Aplicar" at bounding box center [991, 158] width 68 height 32
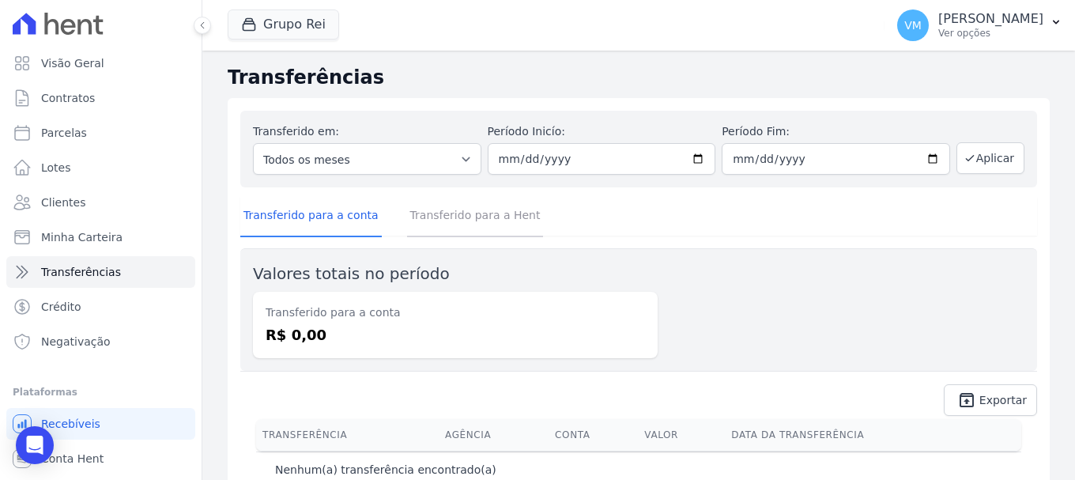
click at [414, 218] on link "Transferido para a Hent" at bounding box center [475, 216] width 137 height 41
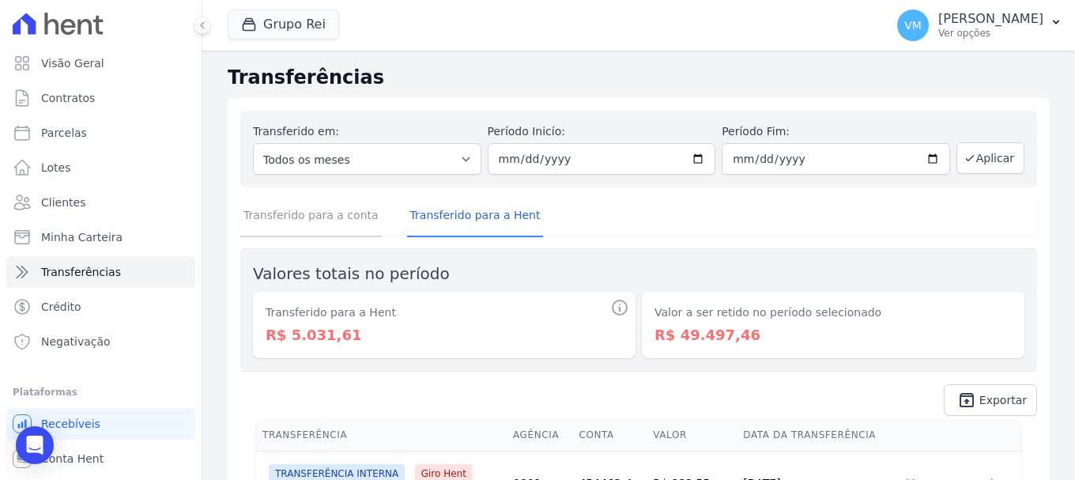
click at [301, 217] on link "Transferido para a conta" at bounding box center [311, 216] width 142 height 41
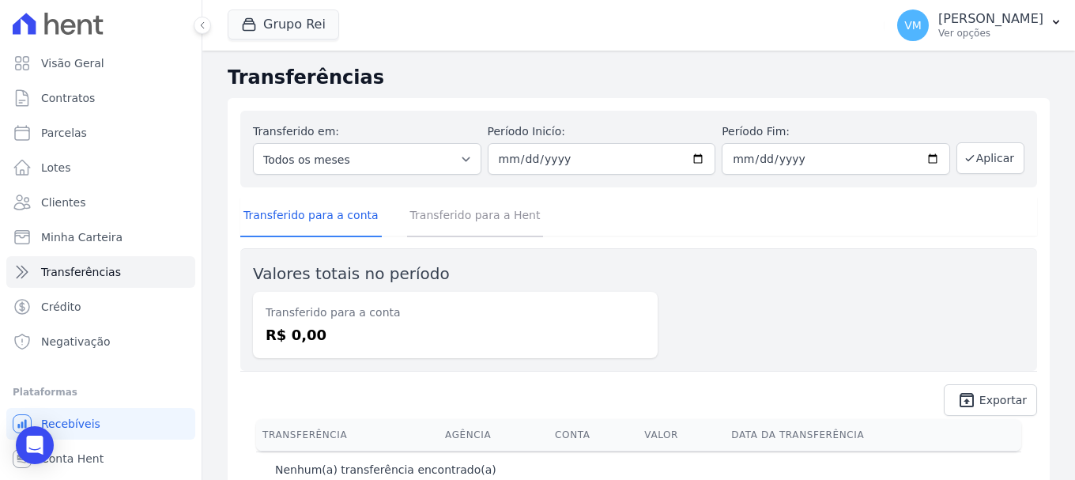
click at [448, 210] on link "Transferido para a Hent" at bounding box center [475, 216] width 137 height 41
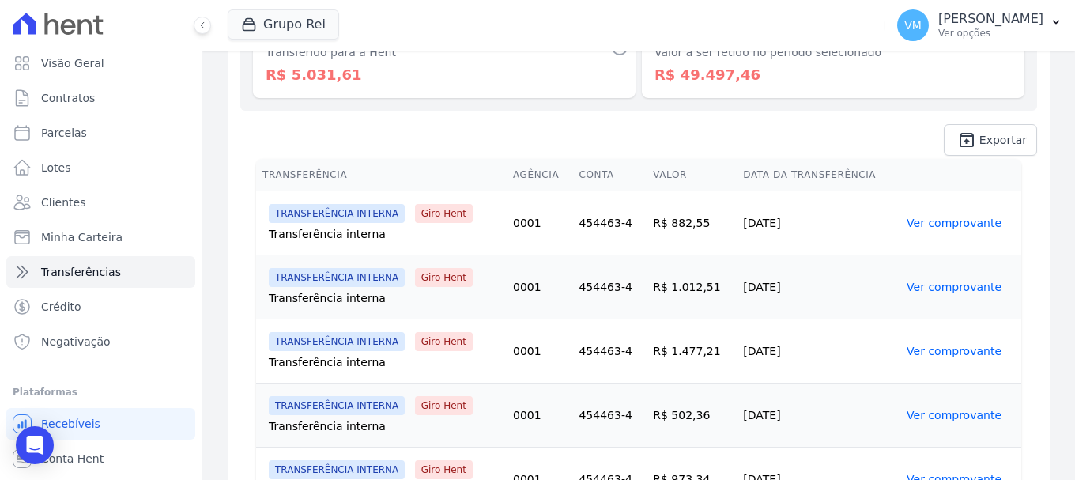
scroll to position [262, 0]
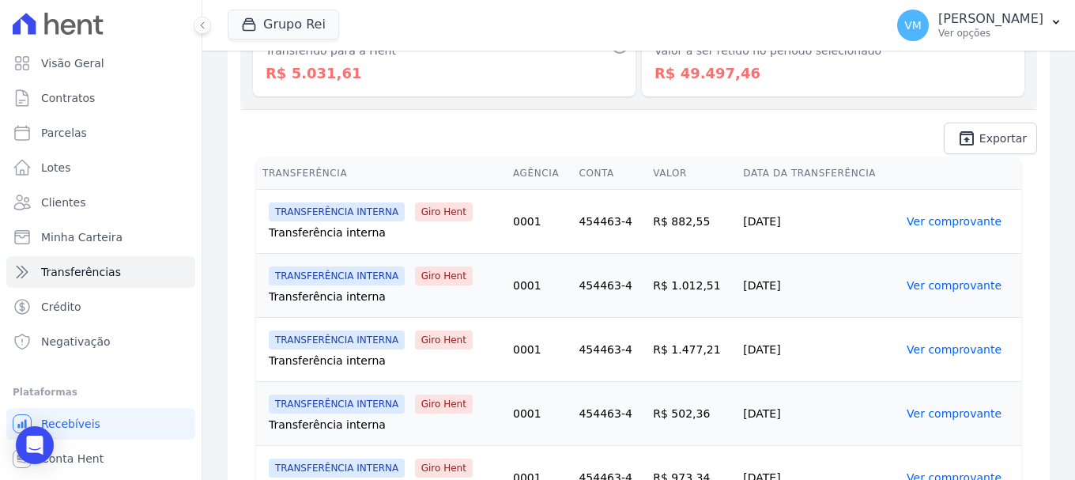
click at [952, 283] on link "Ver comprovante" at bounding box center [954, 285] width 95 height 13
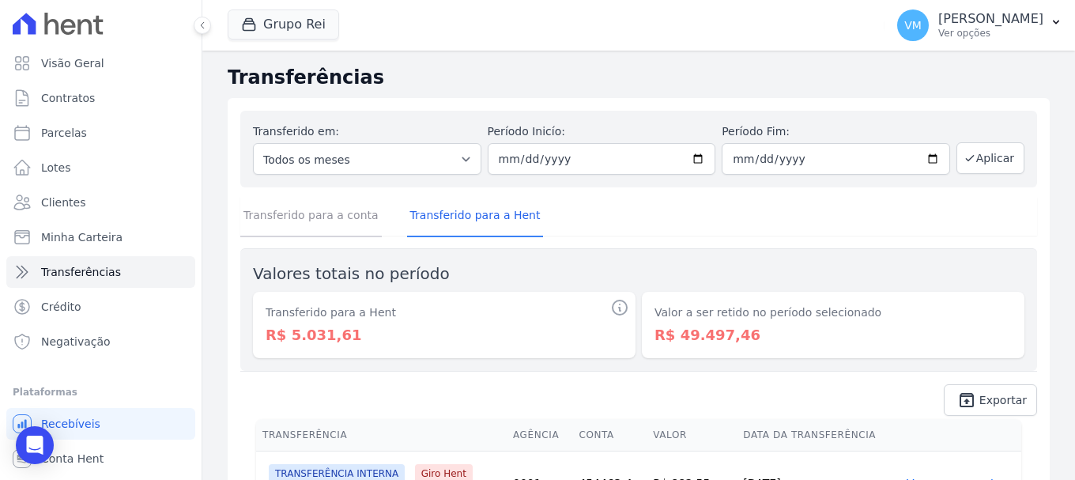
click at [338, 220] on link "Transferido para a conta" at bounding box center [311, 216] width 142 height 41
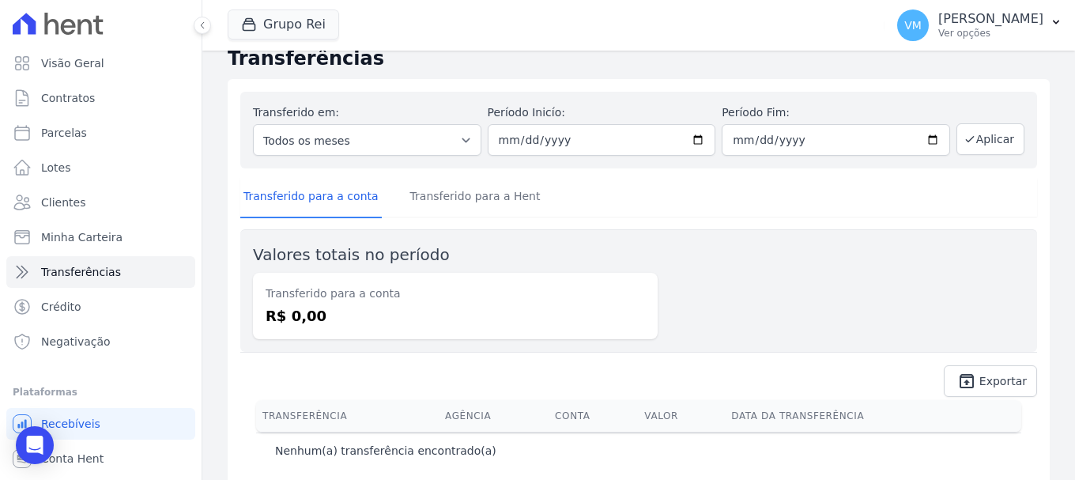
scroll to position [36, 0]
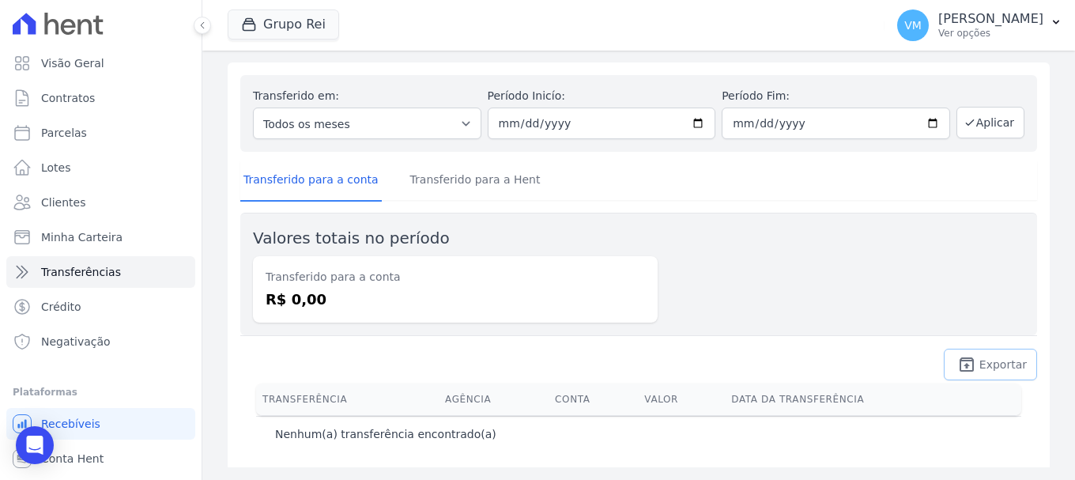
click at [999, 364] on span "Exportar" at bounding box center [1003, 364] width 47 height 9
click at [499, 183] on link "Transferido para a Hent" at bounding box center [475, 181] width 137 height 41
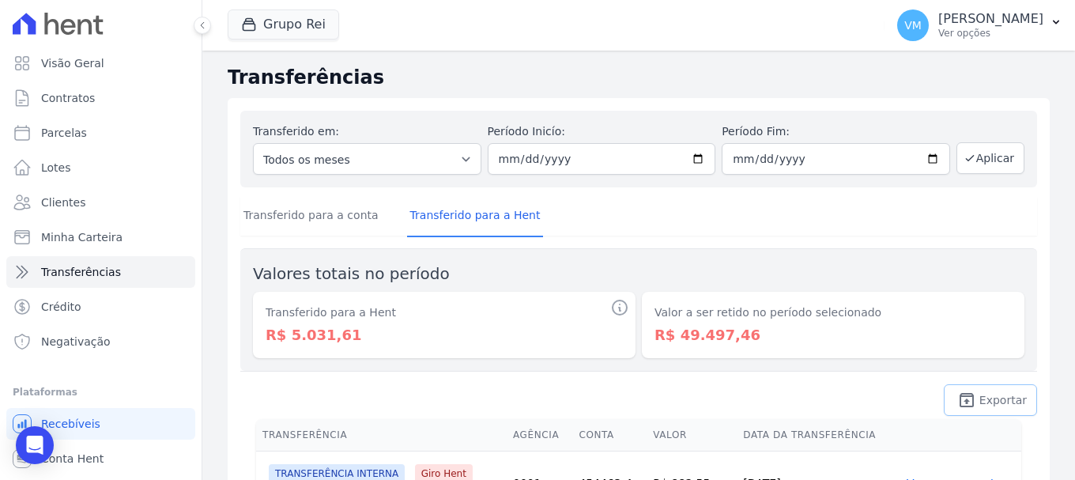
click at [980, 395] on span "Exportar" at bounding box center [1003, 399] width 47 height 9
click at [693, 159] on input "[DATE]" at bounding box center [602, 159] width 228 height 32
type input "[DATE]"
click at [933, 160] on input "[DATE]" at bounding box center [836, 159] width 228 height 32
click at [921, 158] on input "[DATE]" at bounding box center [836, 159] width 228 height 32
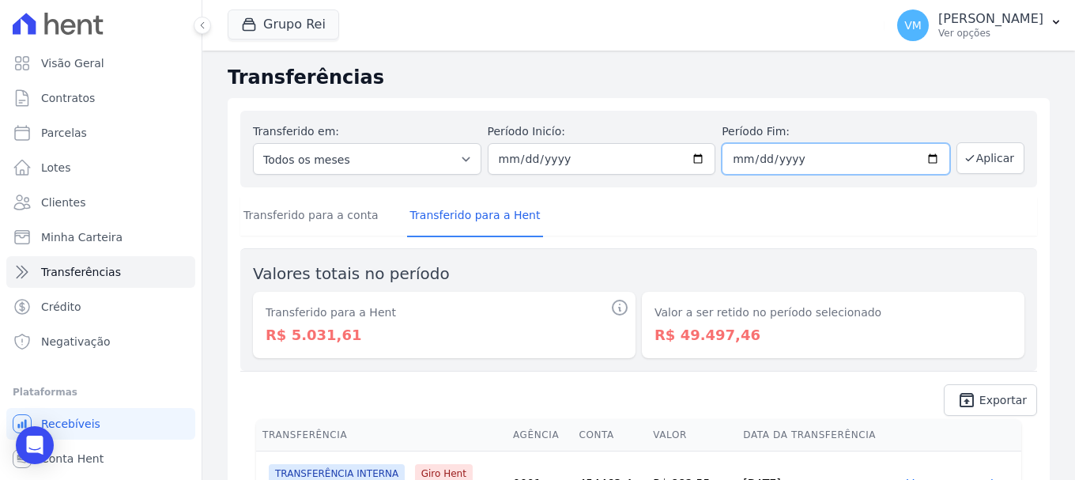
type input "[DATE]"
click at [983, 161] on button "Aplicar" at bounding box center [991, 158] width 68 height 32
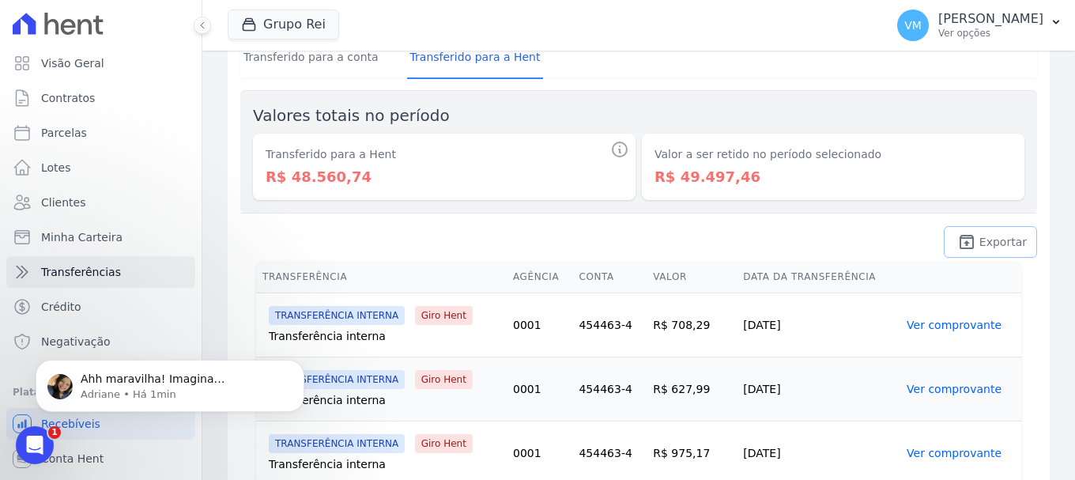
click at [984, 247] on span "Exportar" at bounding box center [1003, 241] width 47 height 9
click at [425, 169] on dd "R$ 48.560,74" at bounding box center [444, 176] width 357 height 21
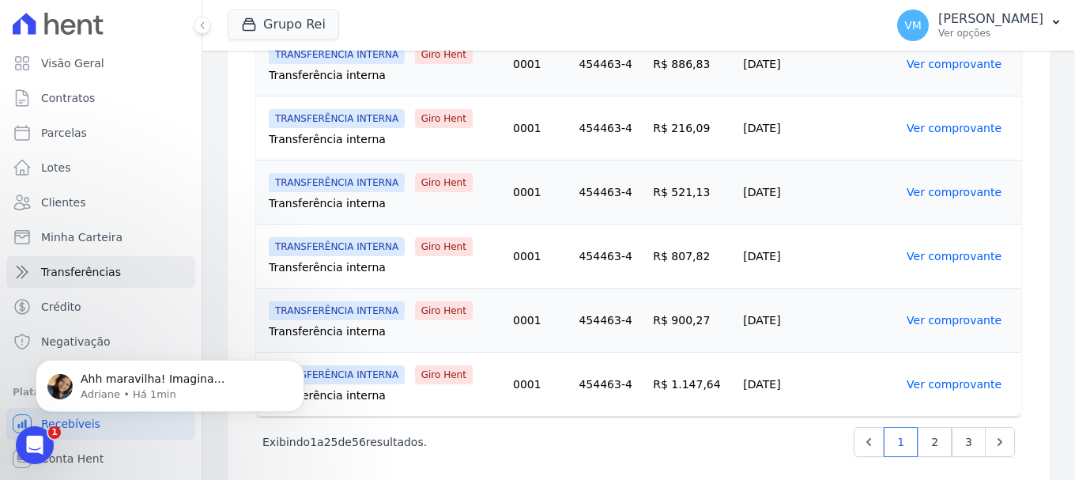
scroll to position [1657, 0]
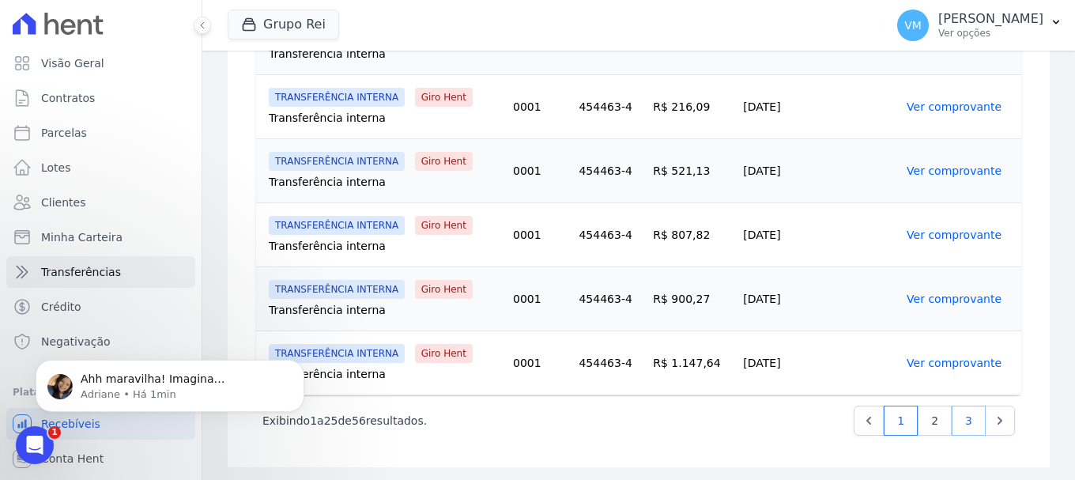
click at [954, 420] on link "3" at bounding box center [969, 421] width 34 height 30
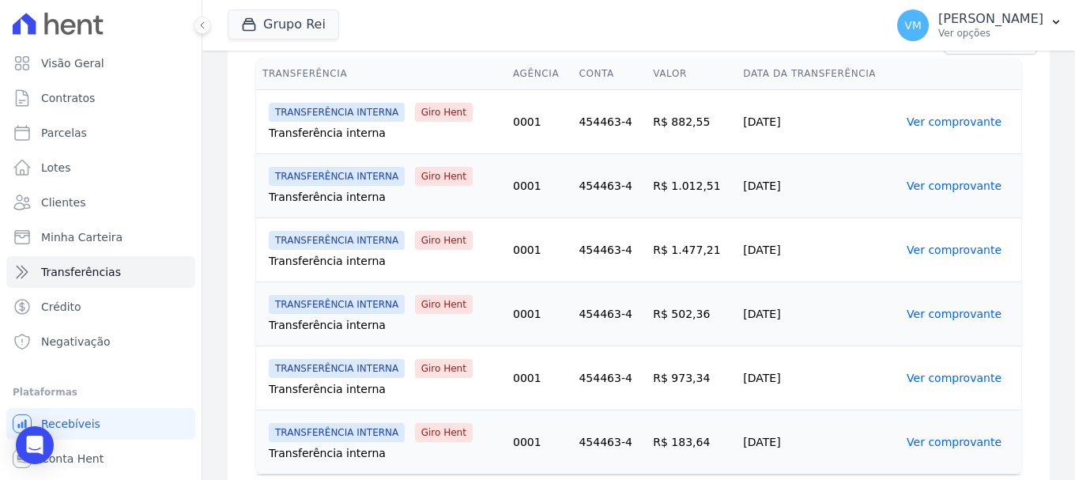
scroll to position [440, 0]
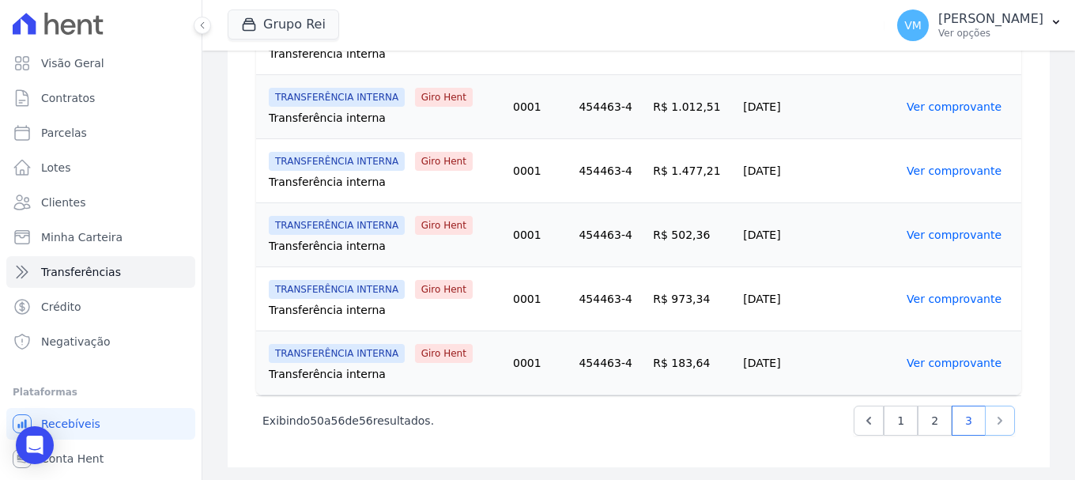
click at [992, 423] on icon "Next" at bounding box center [1000, 421] width 16 height 16
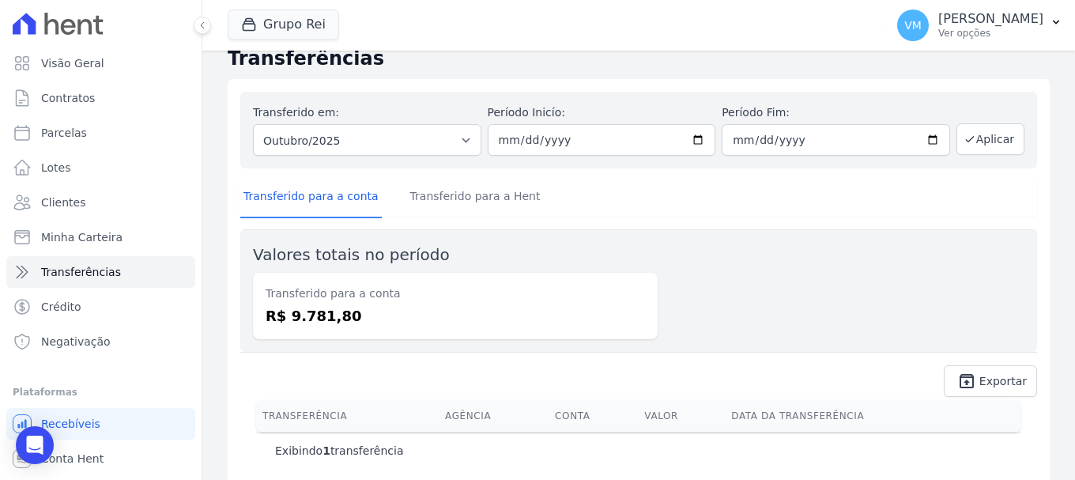
scroll to position [36, 0]
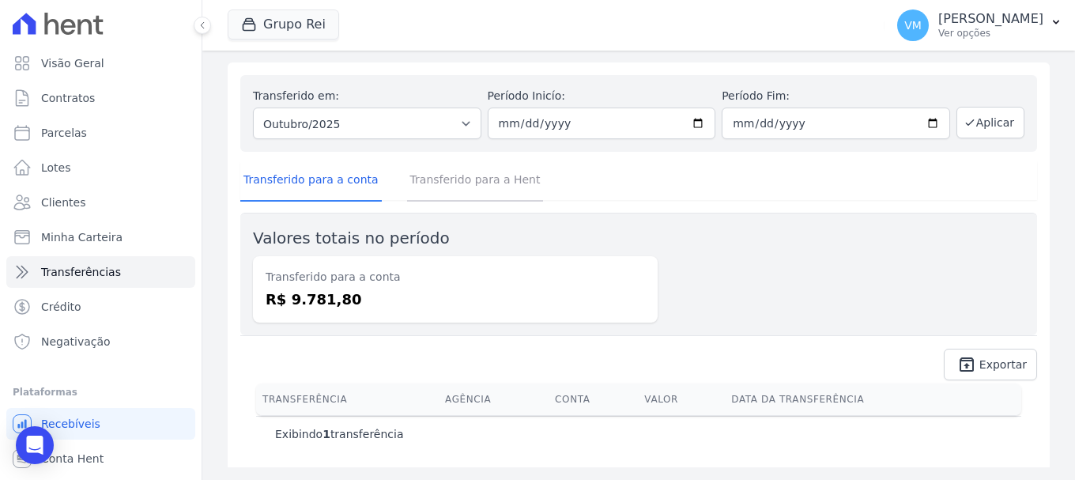
click at [493, 178] on link "Transferido para a Hent" at bounding box center [475, 181] width 137 height 41
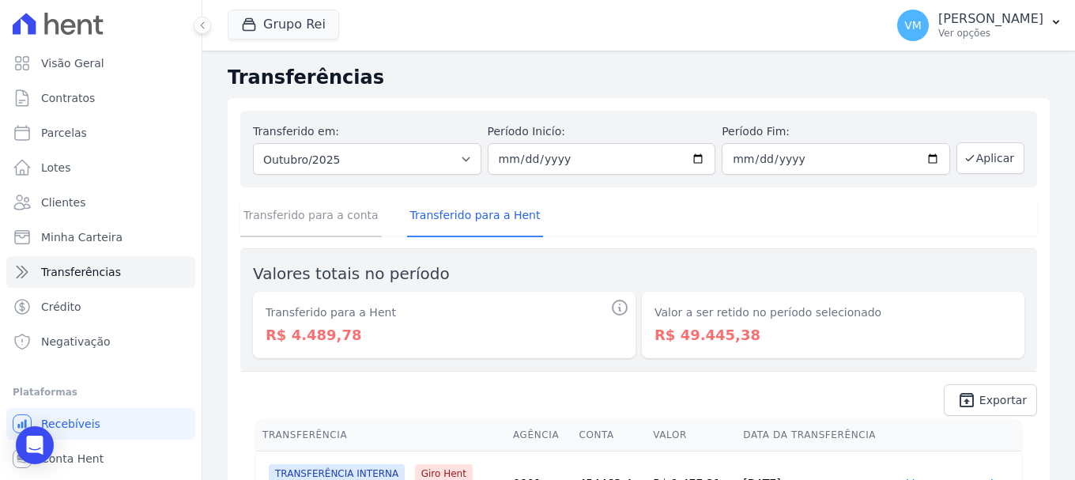
click at [300, 212] on link "Transferido para a conta" at bounding box center [311, 216] width 142 height 41
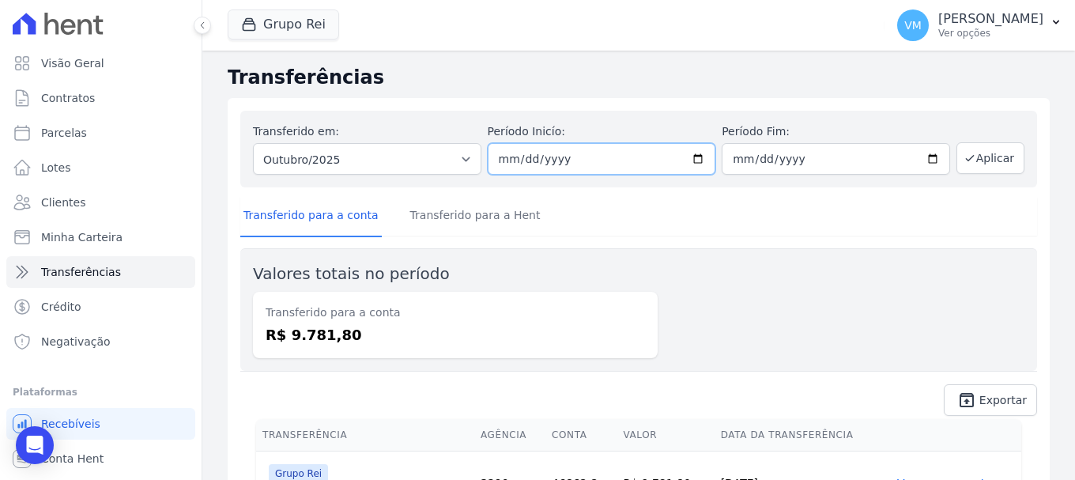
click at [694, 157] on input "[DATE]" at bounding box center [602, 159] width 228 height 32
type input "[DATE]"
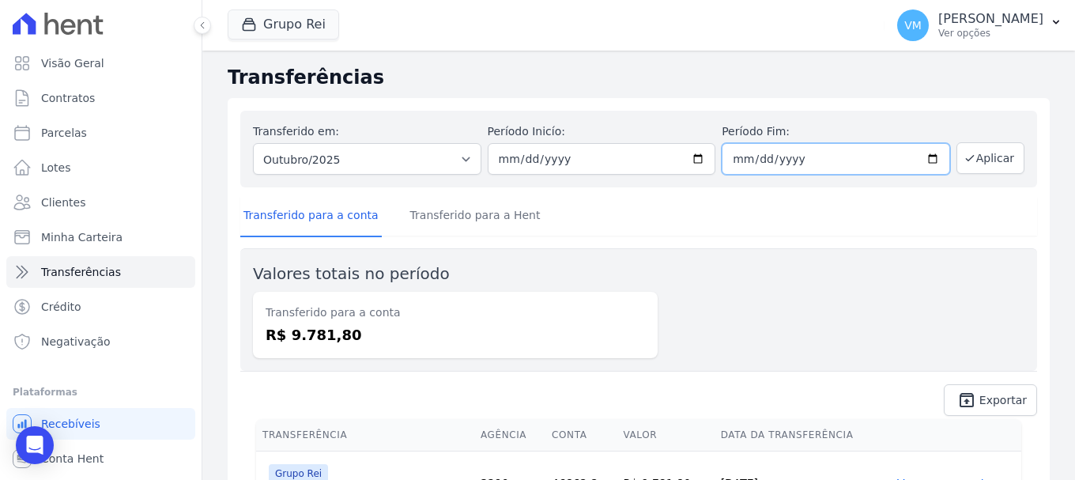
click at [919, 160] on input "[DATE]" at bounding box center [836, 159] width 228 height 32
type input "[DATE]"
click at [977, 162] on button "Aplicar" at bounding box center [991, 158] width 68 height 32
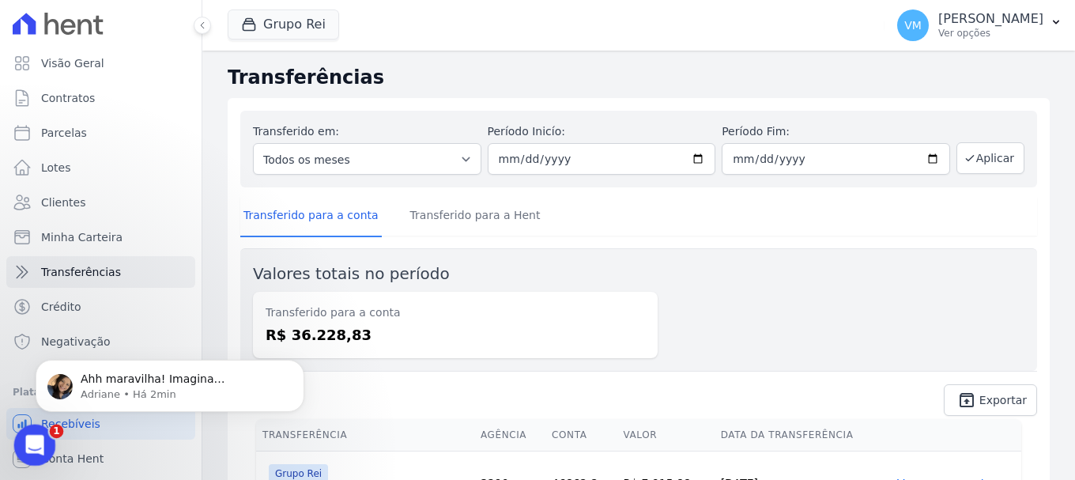
click at [39, 444] on icon "Abertura do Messenger da Intercom" at bounding box center [33, 443] width 26 height 26
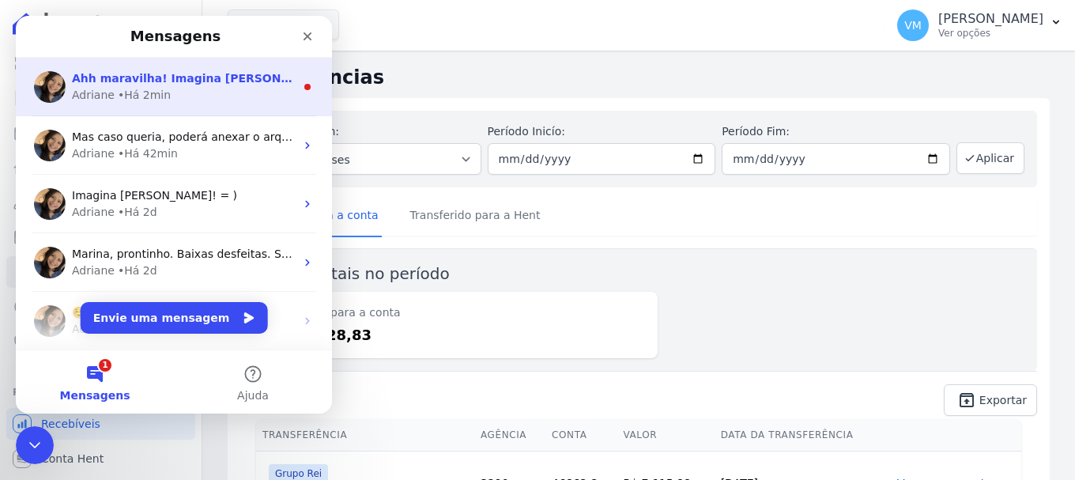
click at [179, 97] on div "Adriane • Há 2min" at bounding box center [183, 95] width 223 height 17
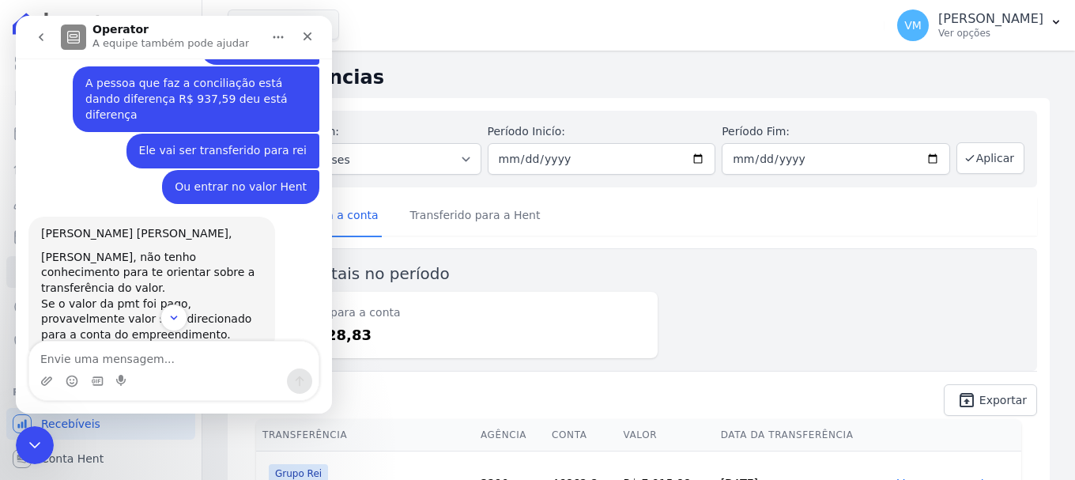
scroll to position [957, 0]
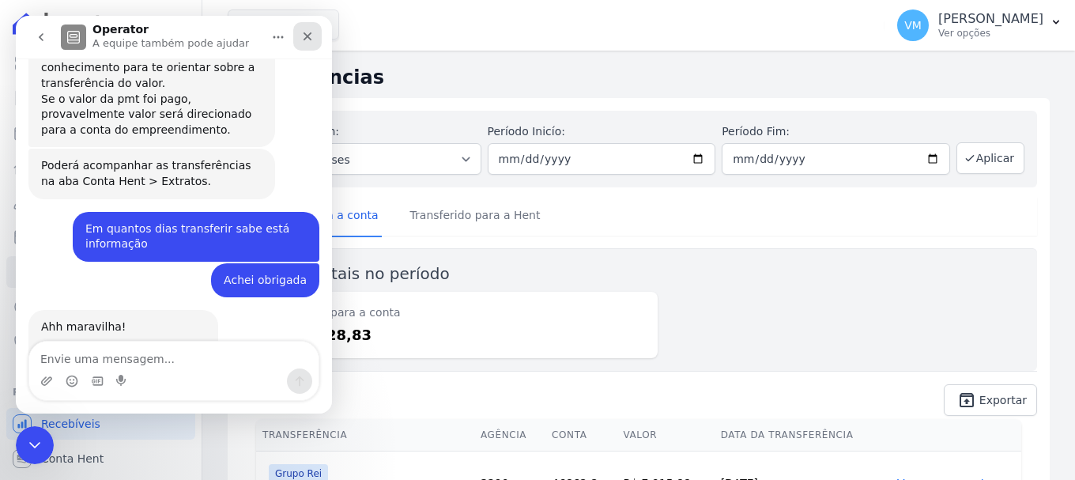
click at [308, 32] on icon "Fechar" at bounding box center [307, 36] width 13 height 13
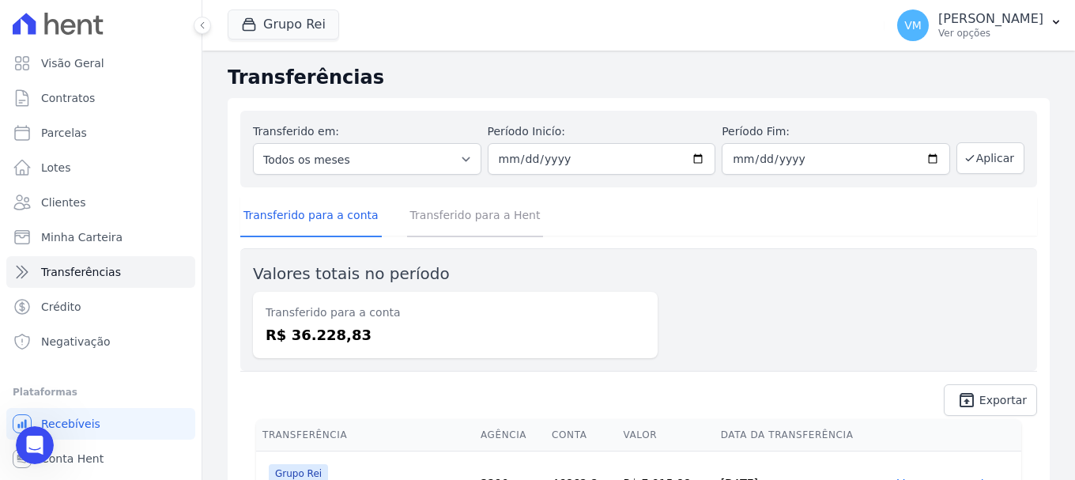
click at [483, 218] on link "Transferido para a Hent" at bounding box center [475, 216] width 137 height 41
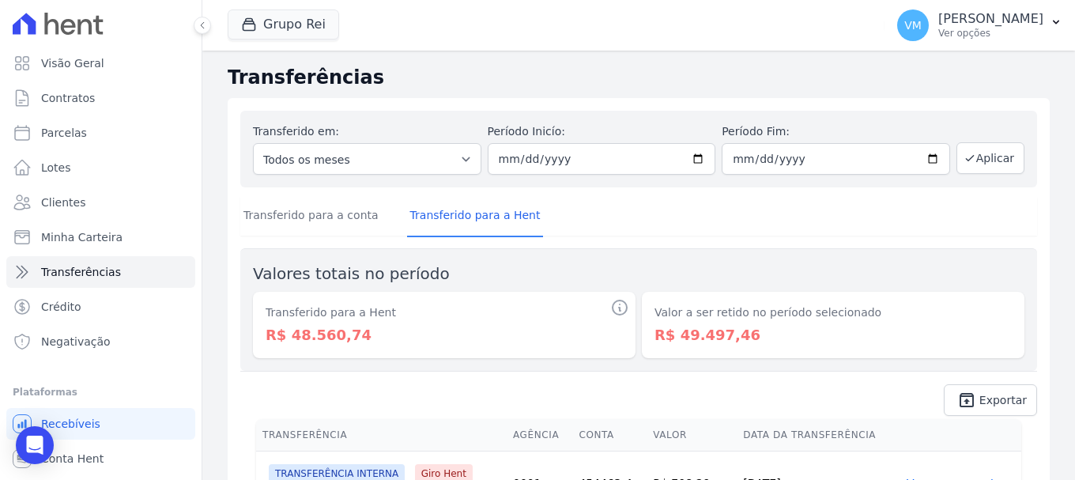
drag, startPoint x: 266, startPoint y: 335, endPoint x: 358, endPoint y: 335, distance: 92.5
click at [358, 335] on dd "R$ 48.560,74" at bounding box center [444, 334] width 357 height 21
click at [34, 448] on icon "Open Intercom Messenger" at bounding box center [34, 445] width 18 height 21
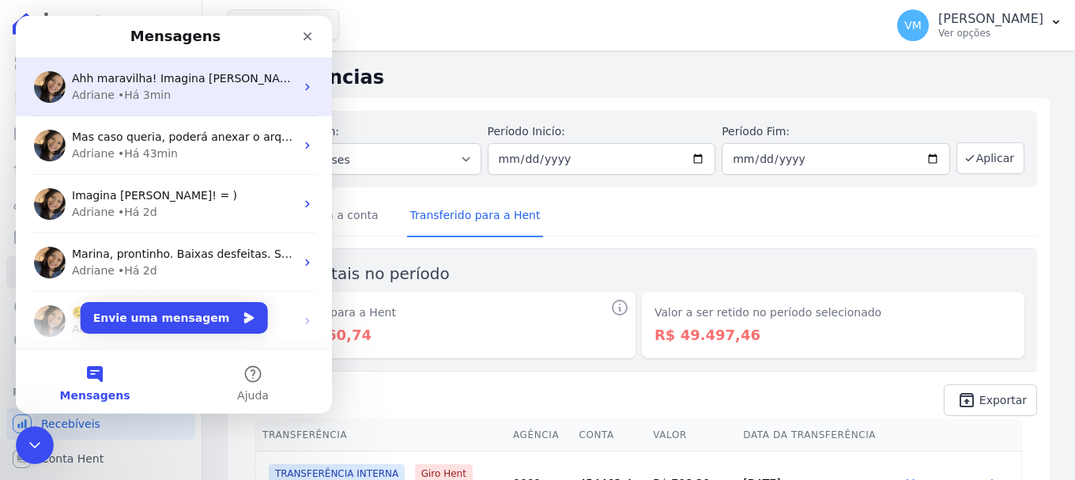
click at [169, 88] on div "Adriane • Há 3min" at bounding box center [183, 95] width 223 height 17
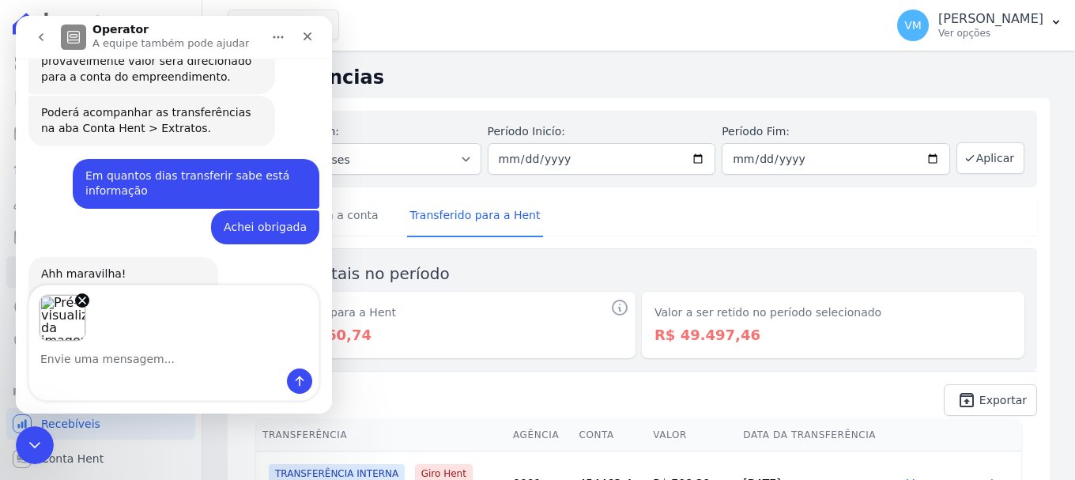
scroll to position [1014, 0]
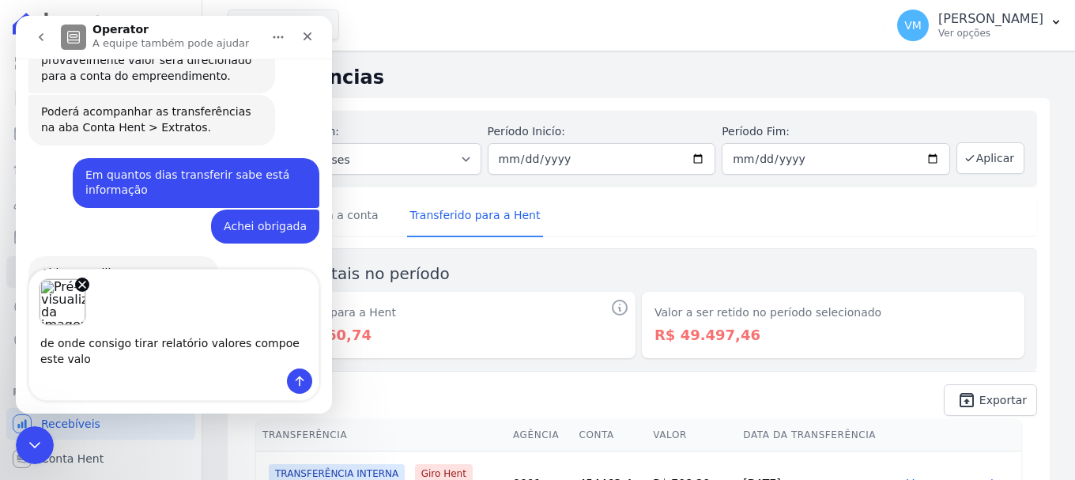
type textarea "de onde consigo tirar relatório valores compoe este valor"
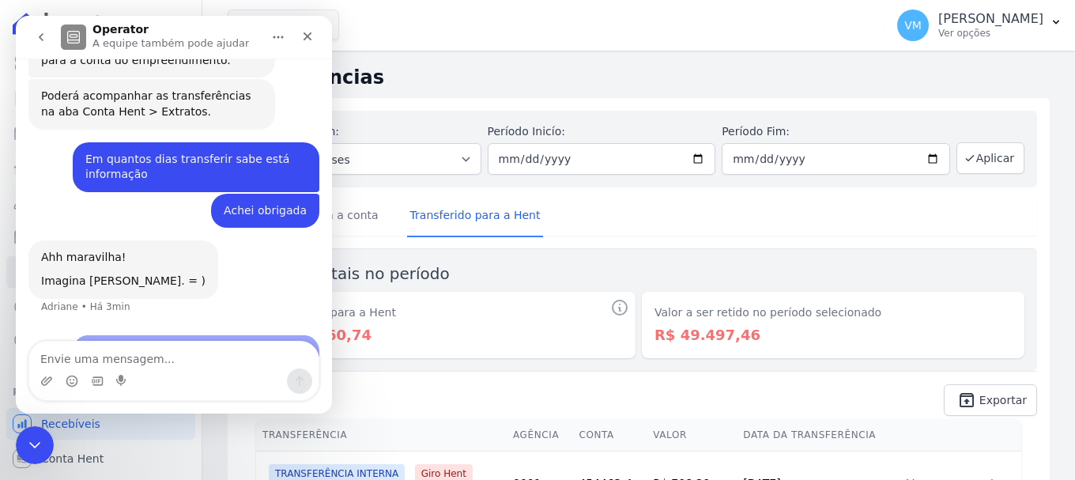
scroll to position [1109, 0]
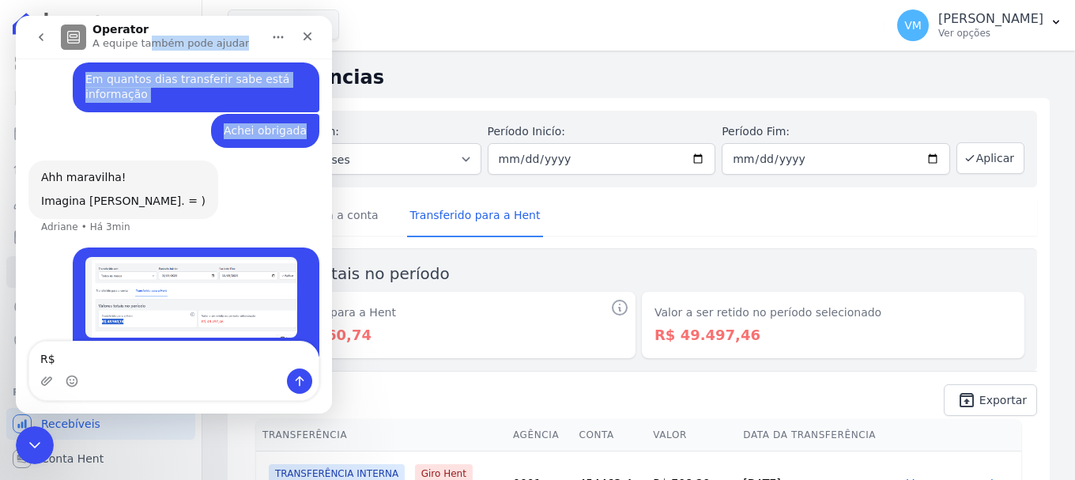
drag, startPoint x: 145, startPoint y: 32, endPoint x: 350, endPoint y: 92, distance: 214.0
click at [332, 76] on html "Operator A equipe também pode ajudar [DATE] Boa tarde Vyviane • Há 19h Tudo bem…" at bounding box center [174, 215] width 316 height 398
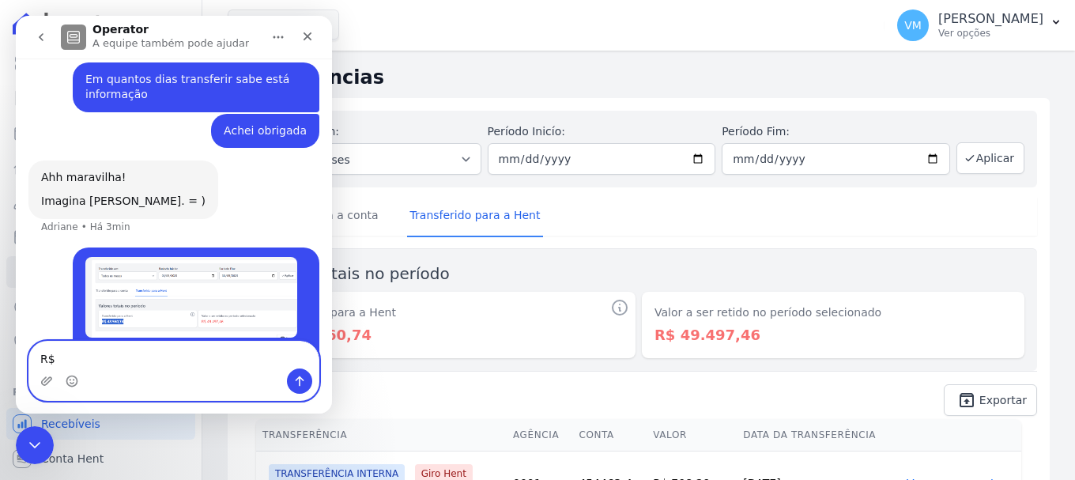
click at [84, 351] on textarea "R$" at bounding box center [173, 355] width 289 height 27
type textarea "R$ 48 MIL"
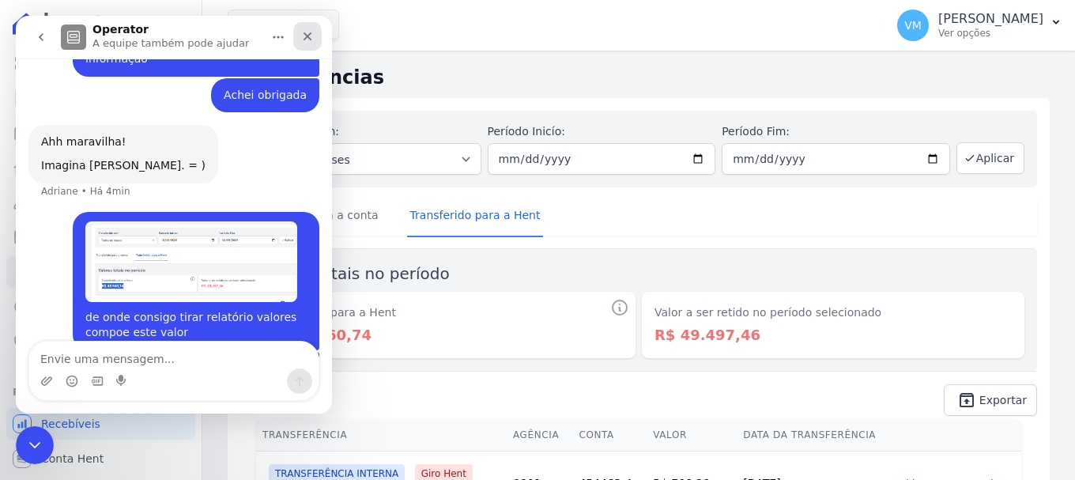
click at [302, 37] on icon "Fechar" at bounding box center [307, 36] width 13 height 13
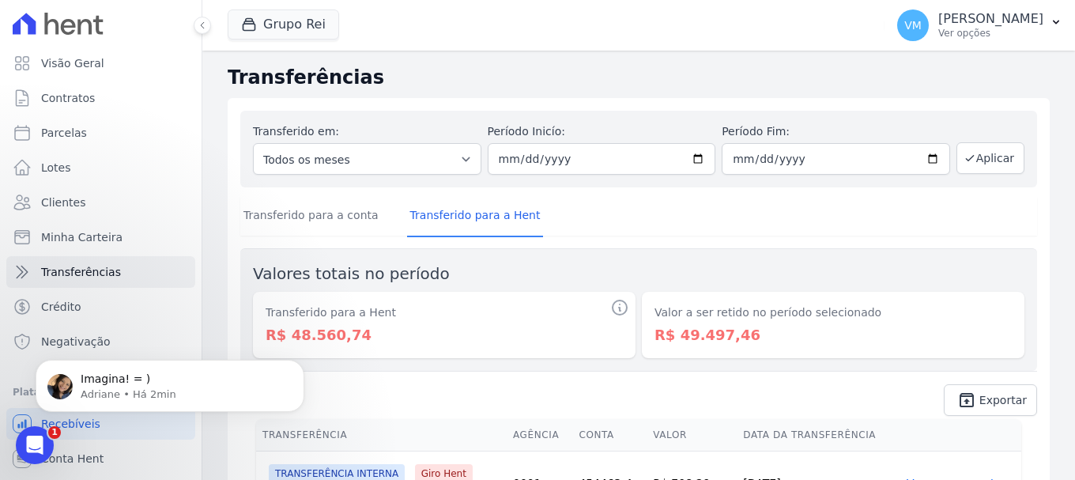
scroll to position [1547, 0]
click at [220, 379] on p "Imagina! = )" at bounding box center [183, 380] width 204 height 16
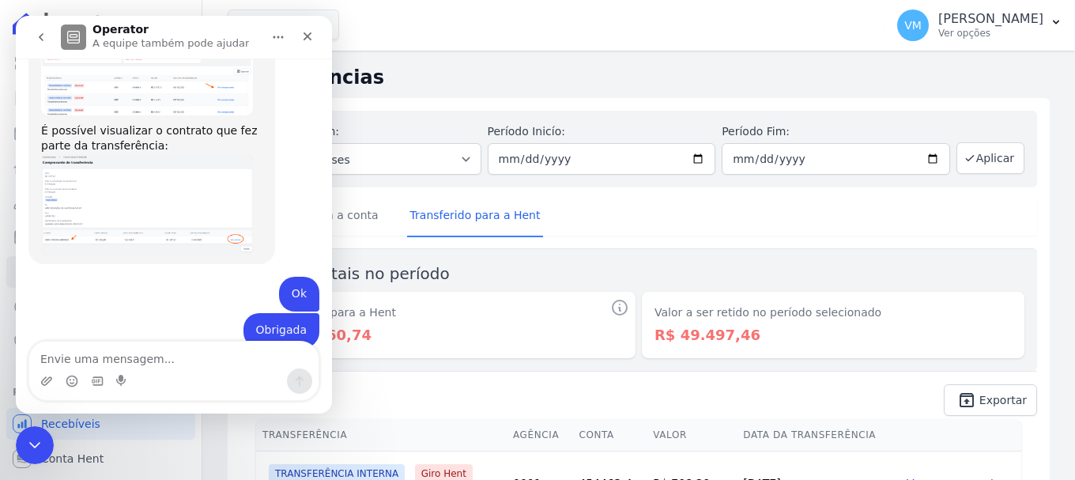
scroll to position [1494, 0]
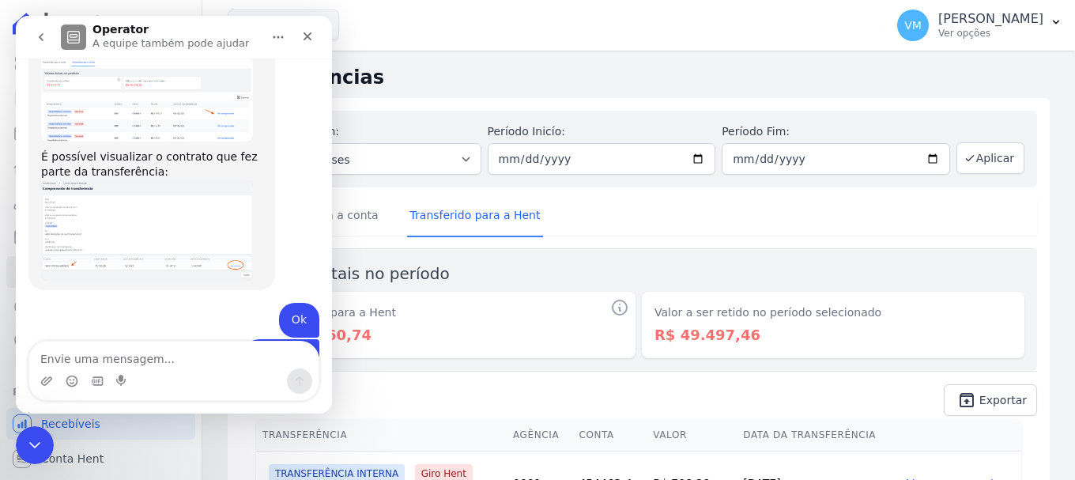
click at [153, 186] on img "Adriane diz…" at bounding box center [147, 230] width 212 height 100
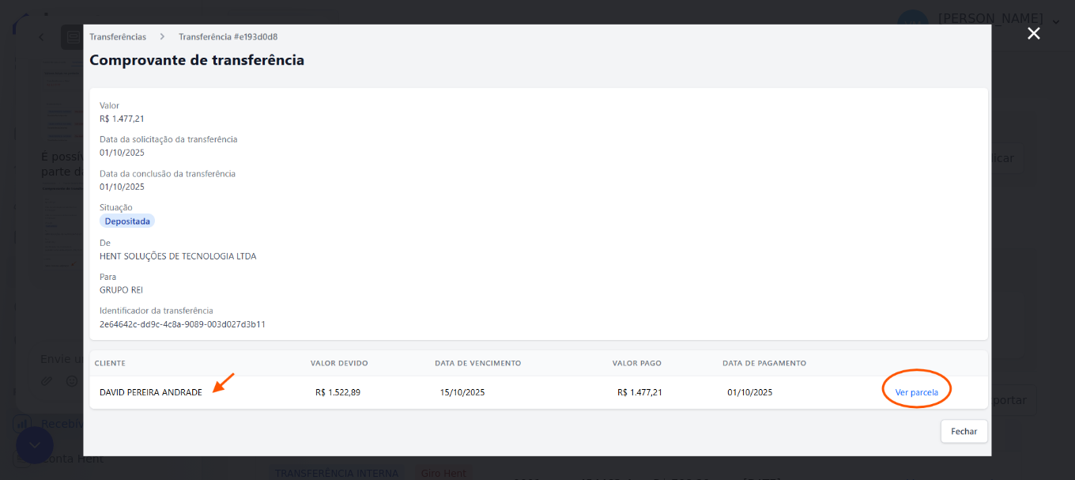
click at [1032, 33] on icon "Fechar" at bounding box center [1034, 33] width 19 height 19
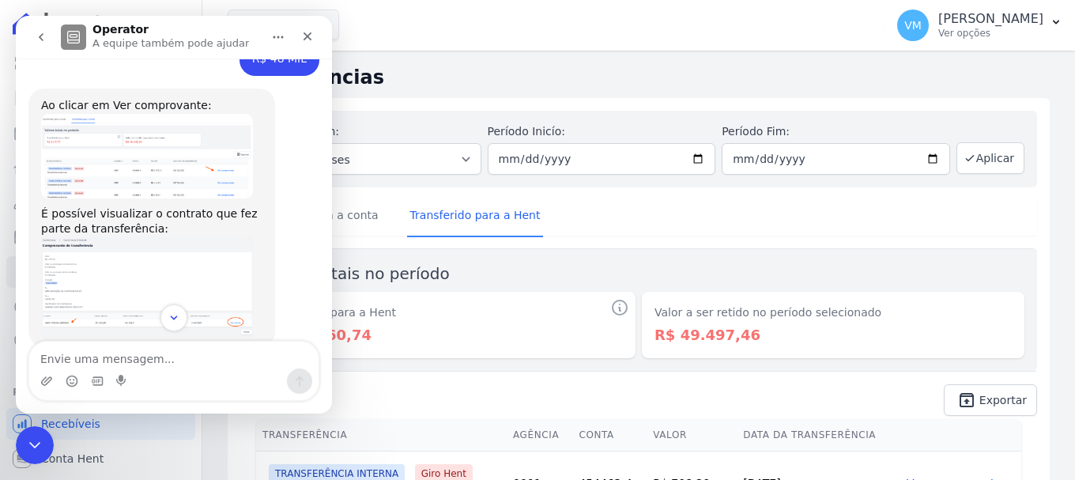
scroll to position [1335, 0]
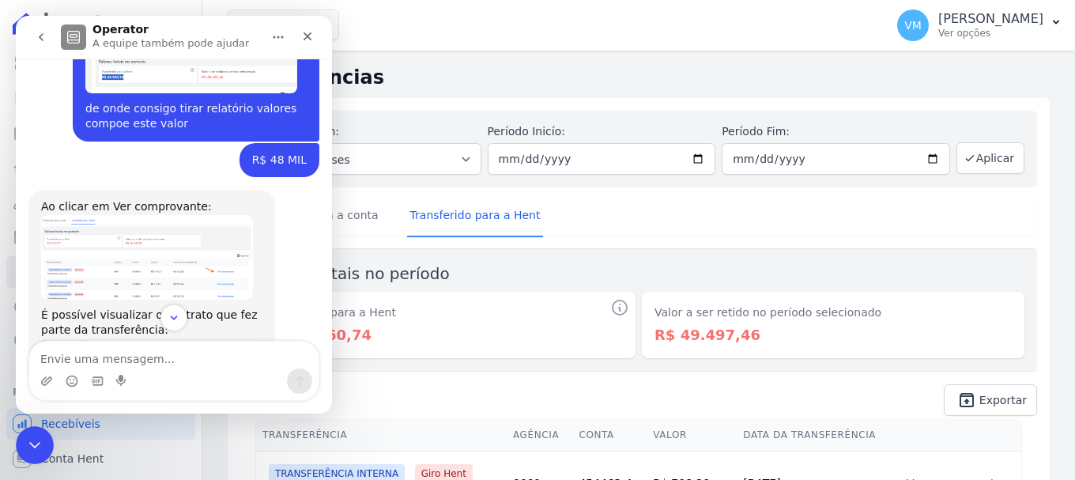
click at [205, 215] on img "Adriane diz…" at bounding box center [147, 257] width 212 height 85
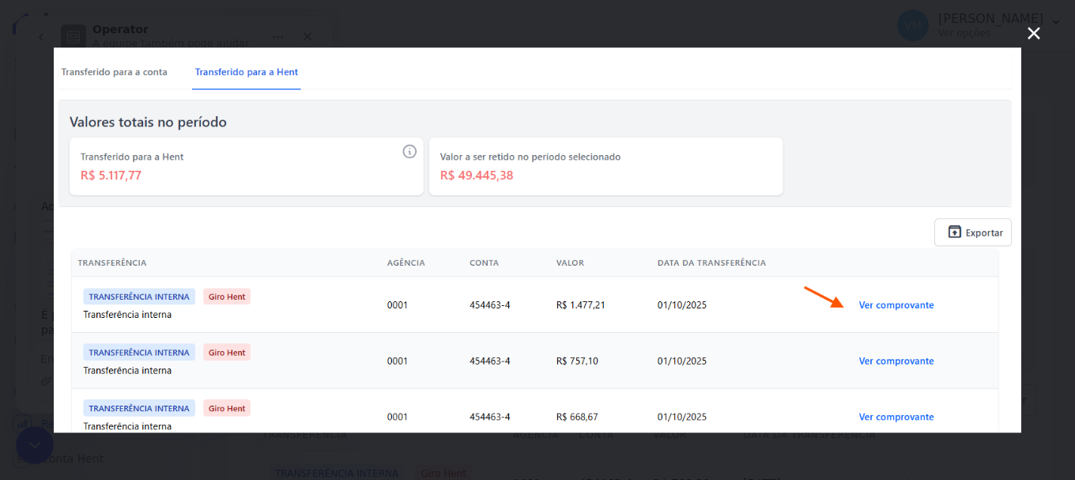
click at [185, 195] on img "Fechar" at bounding box center [538, 240] width 968 height 386
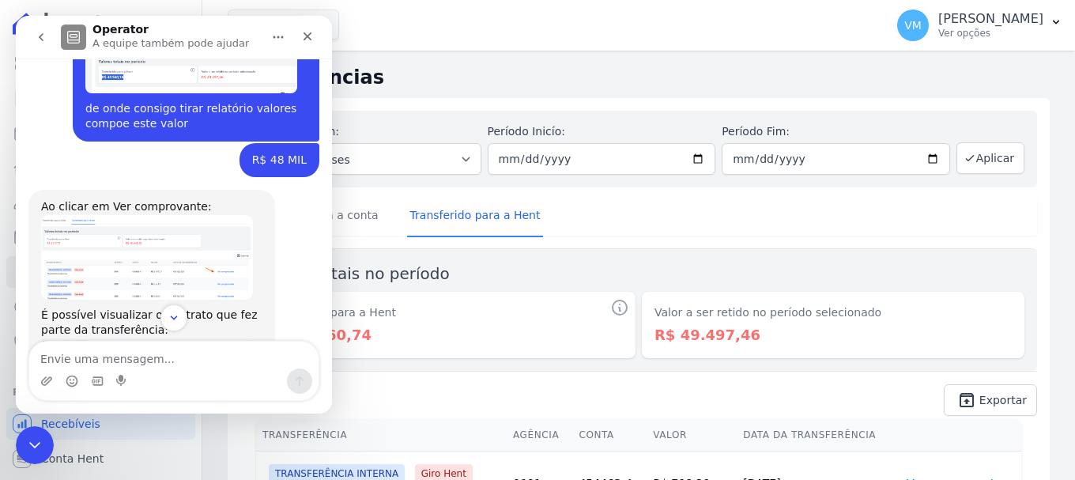
click at [228, 215] on img "Adriane diz…" at bounding box center [147, 257] width 212 height 85
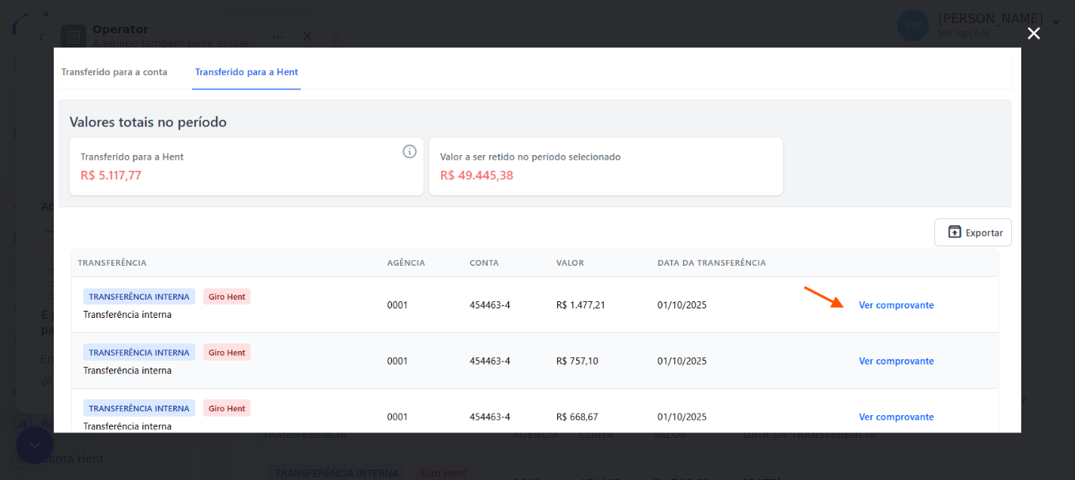
click at [1027, 24] on icon "Fechar" at bounding box center [1034, 33] width 19 height 19
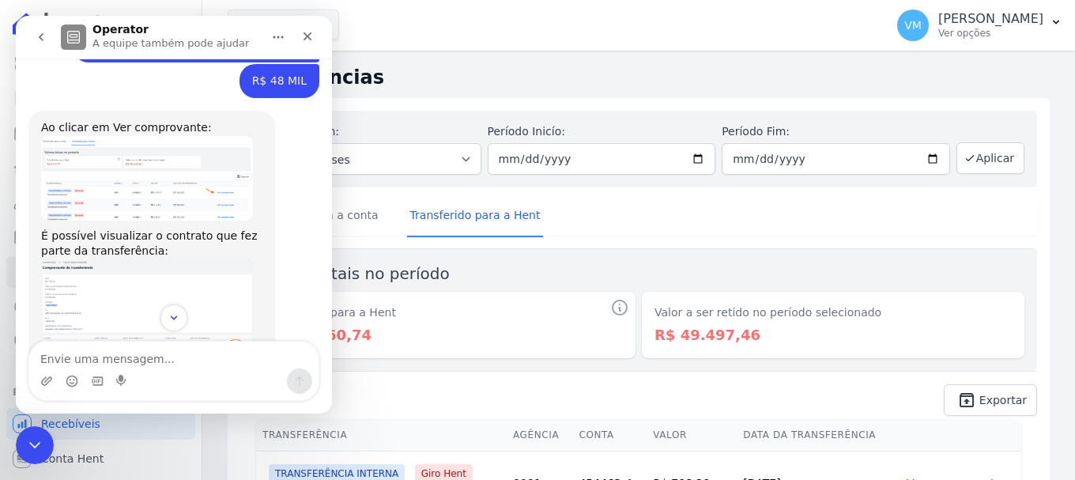
scroll to position [1494, 0]
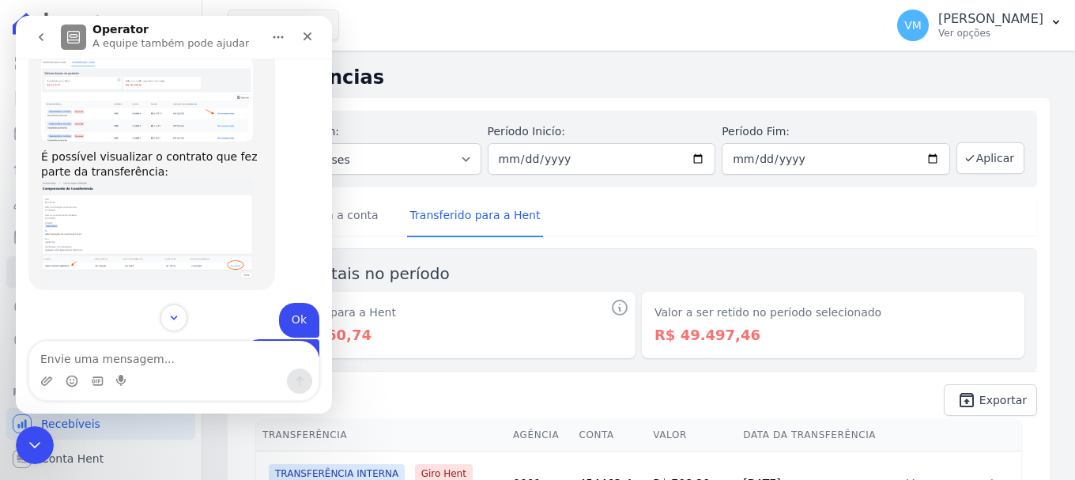
click at [213, 187] on img "Adriane diz…" at bounding box center [147, 230] width 212 height 100
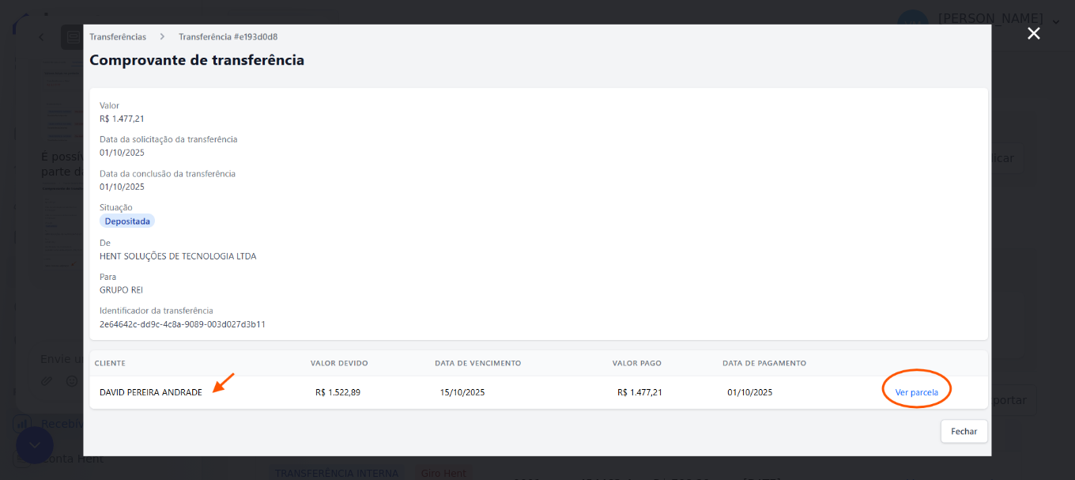
scroll to position [0, 0]
click at [1037, 36] on icon "Fechar" at bounding box center [1034, 33] width 13 height 13
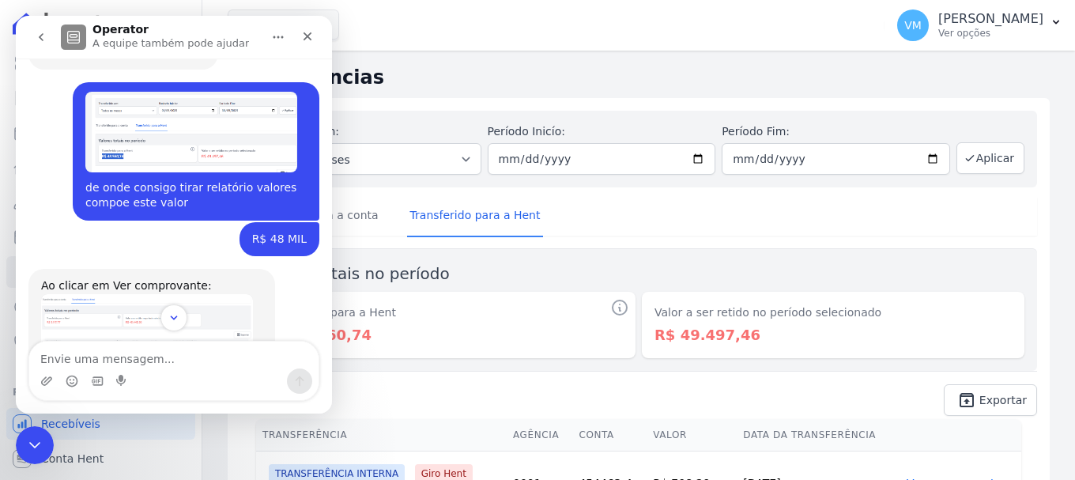
scroll to position [1177, 0]
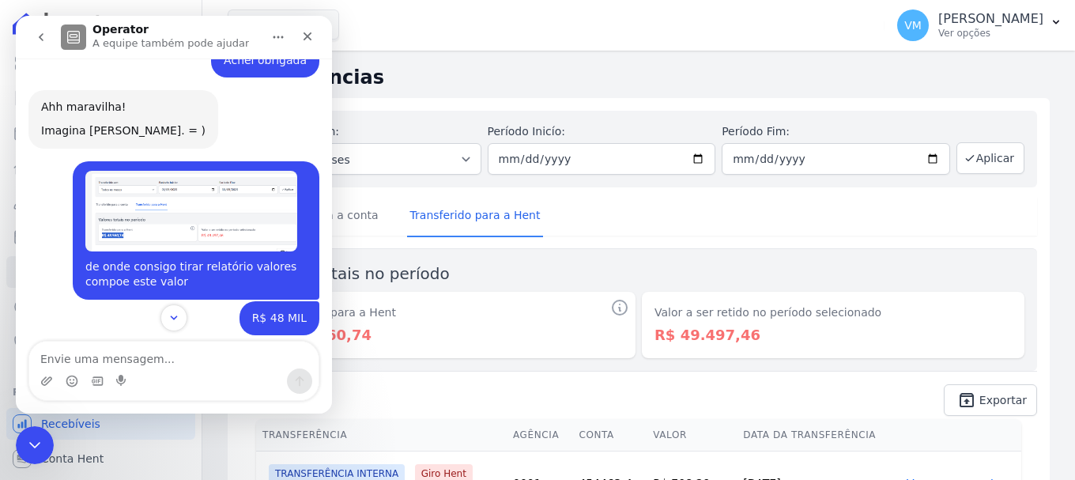
drag, startPoint x: 268, startPoint y: 194, endPoint x: 188, endPoint y: 176, distance: 81.7
click at [188, 176] on img "Vyviane diz…" at bounding box center [191, 211] width 212 height 81
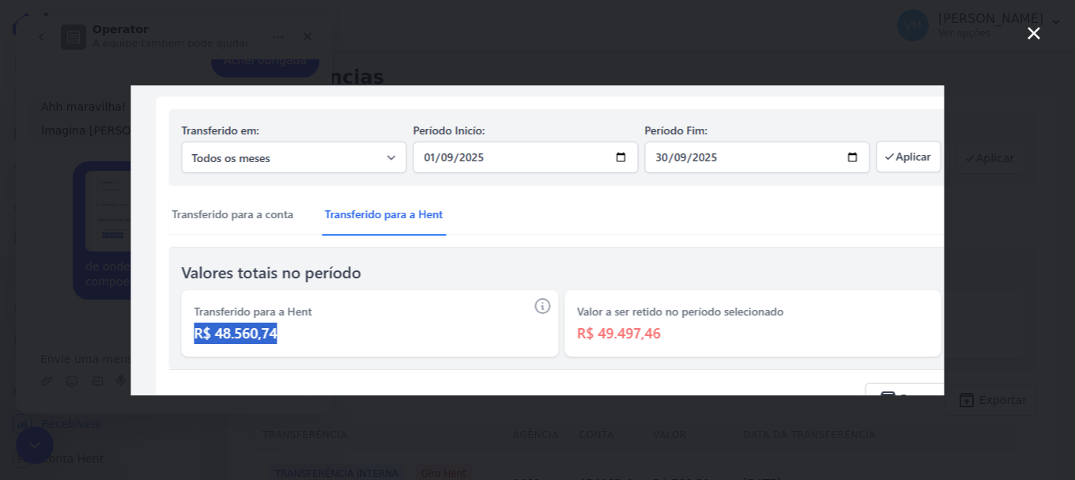
click at [1033, 35] on icon "Fechar" at bounding box center [1034, 33] width 13 height 13
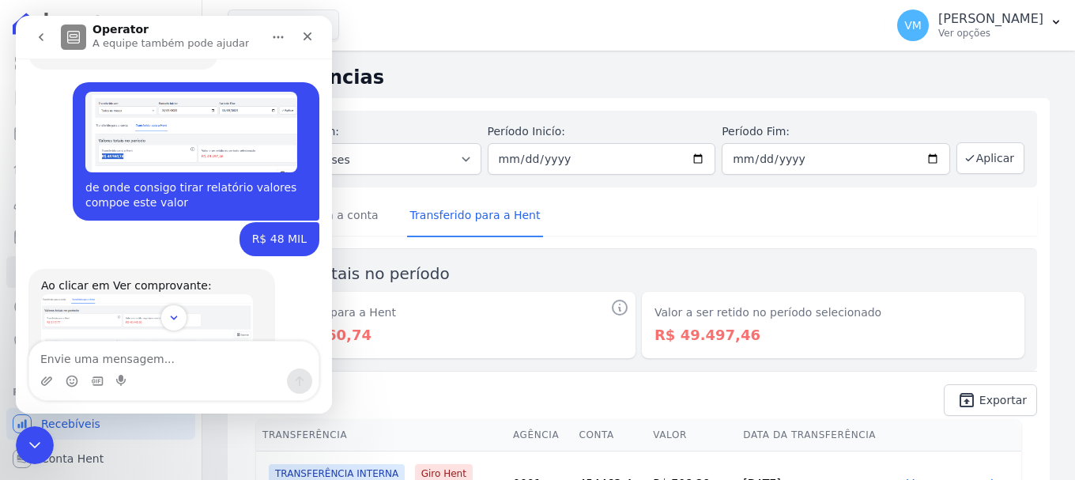
scroll to position [1335, 0]
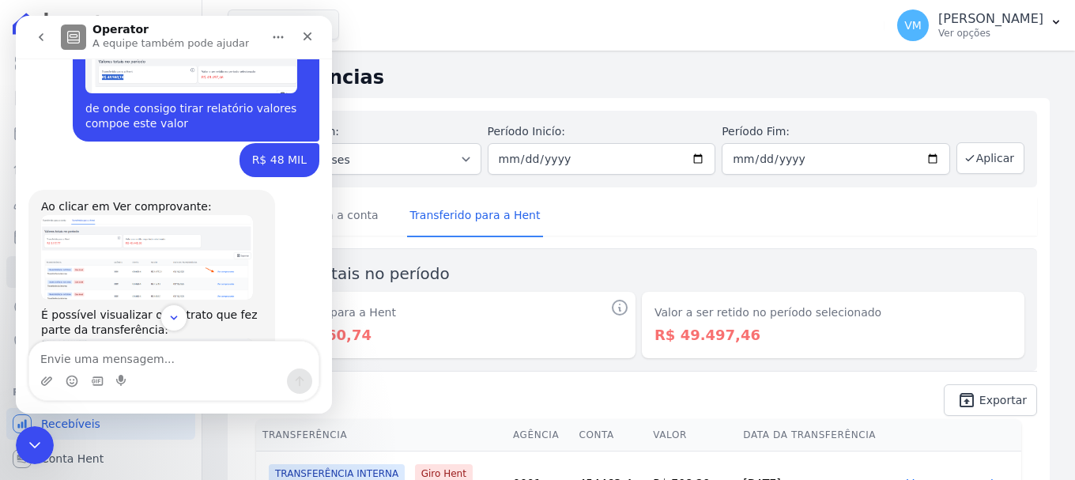
click at [203, 215] on img "Adriane diz…" at bounding box center [147, 257] width 212 height 85
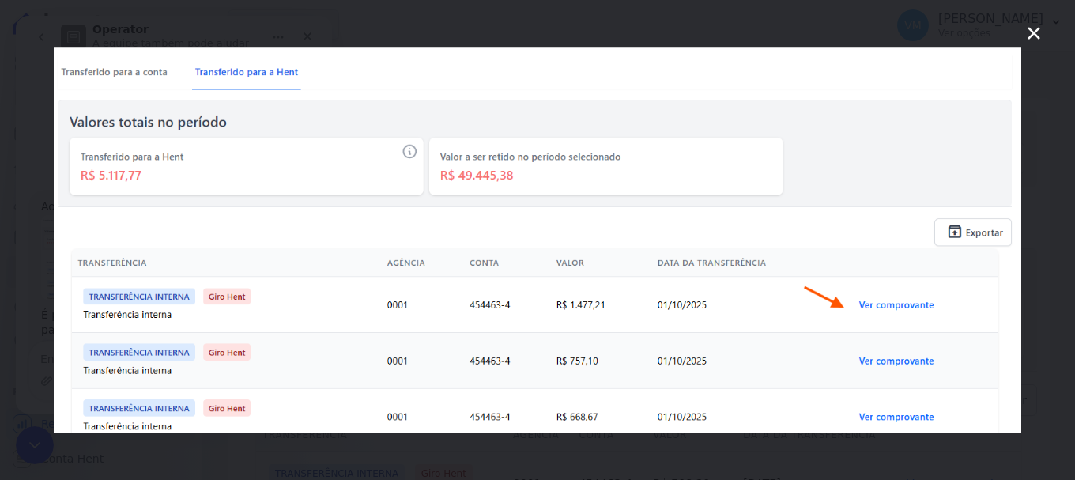
click at [1031, 29] on icon "Fechar" at bounding box center [1034, 33] width 13 height 13
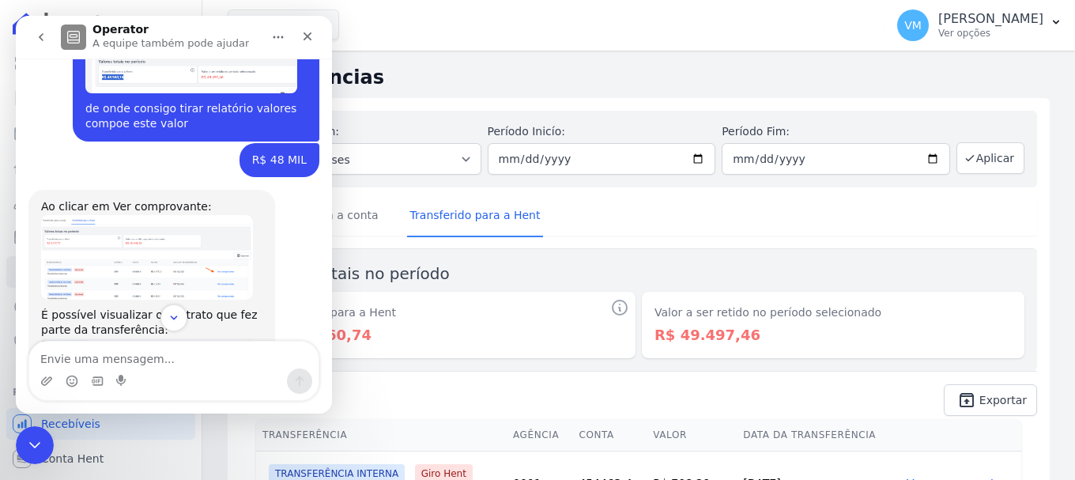
drag, startPoint x: 646, startPoint y: 232, endPoint x: 363, endPoint y: 117, distance: 305.7
click at [641, 230] on div "Transferido para a conta Transferido para a Hent" at bounding box center [638, 216] width 797 height 39
click at [305, 38] on icon "Fechar" at bounding box center [308, 36] width 9 height 9
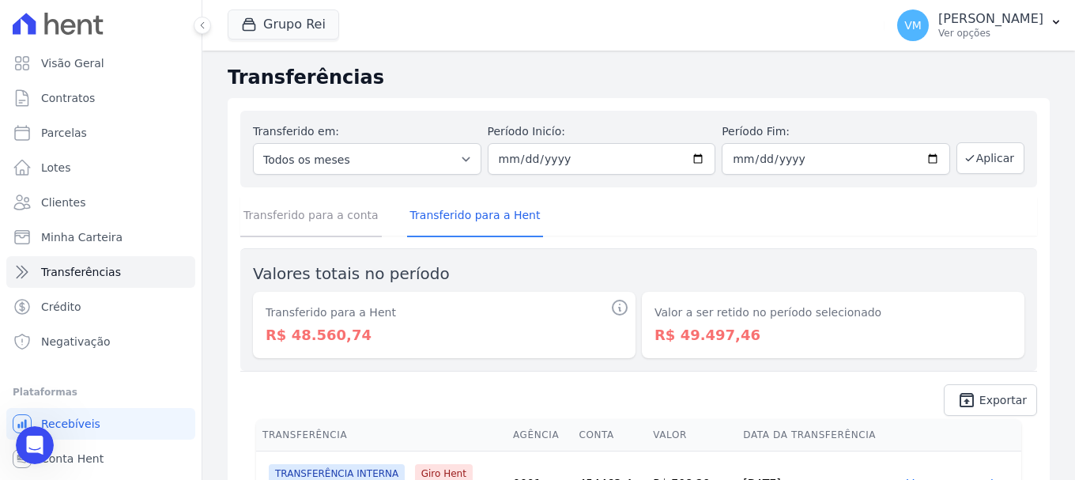
click at [316, 216] on link "Transferido para a conta" at bounding box center [311, 216] width 142 height 41
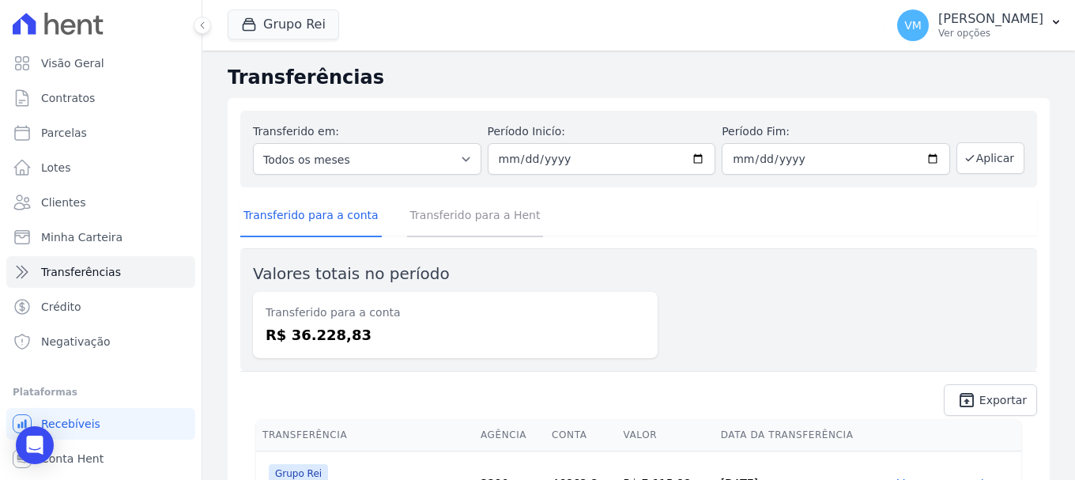
click at [446, 210] on link "Transferido para a Hent" at bounding box center [475, 216] width 137 height 41
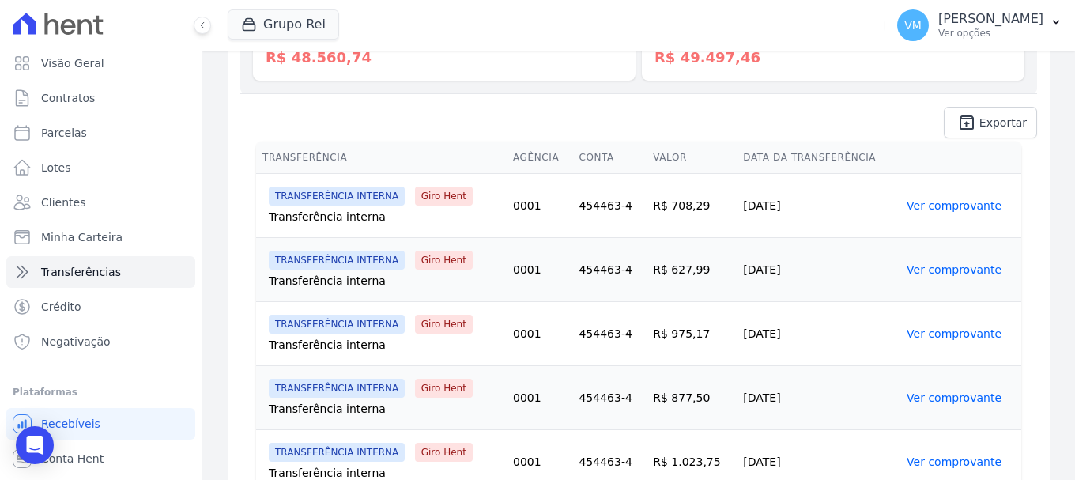
scroll to position [316, 0]
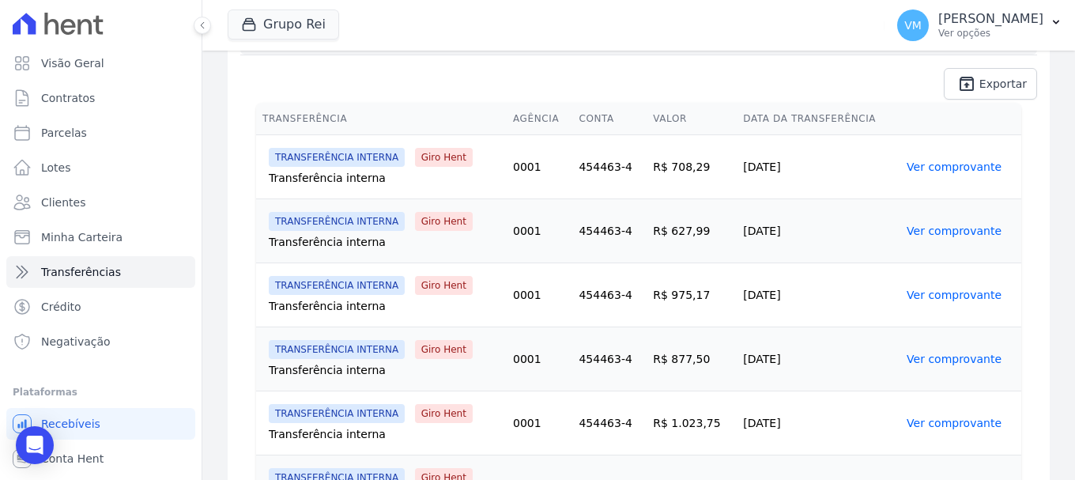
click at [361, 284] on span "TRANSFERÊNCIA INTERNA" at bounding box center [337, 285] width 136 height 19
click at [421, 285] on span "Giro Hent" at bounding box center [444, 285] width 58 height 19
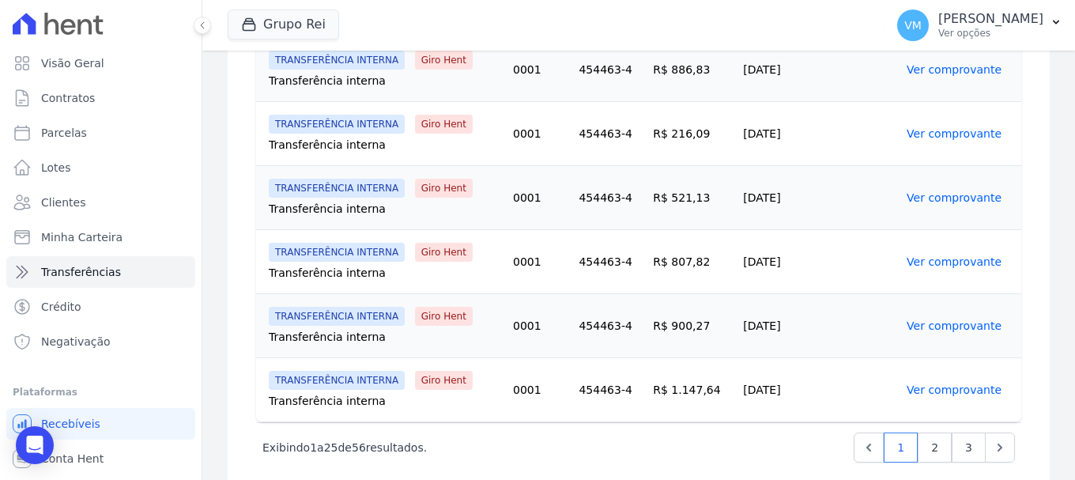
scroll to position [1657, 0]
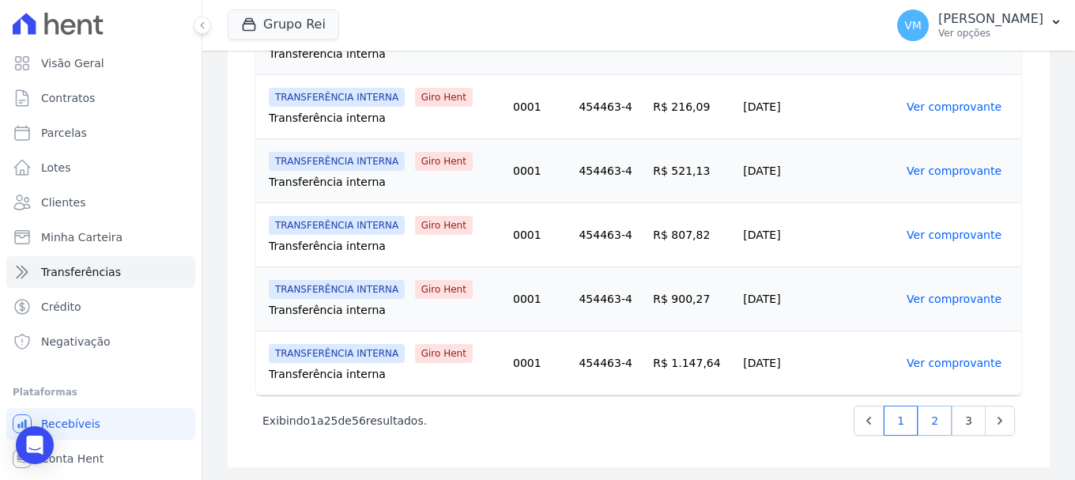
click at [927, 430] on link "2" at bounding box center [935, 421] width 34 height 30
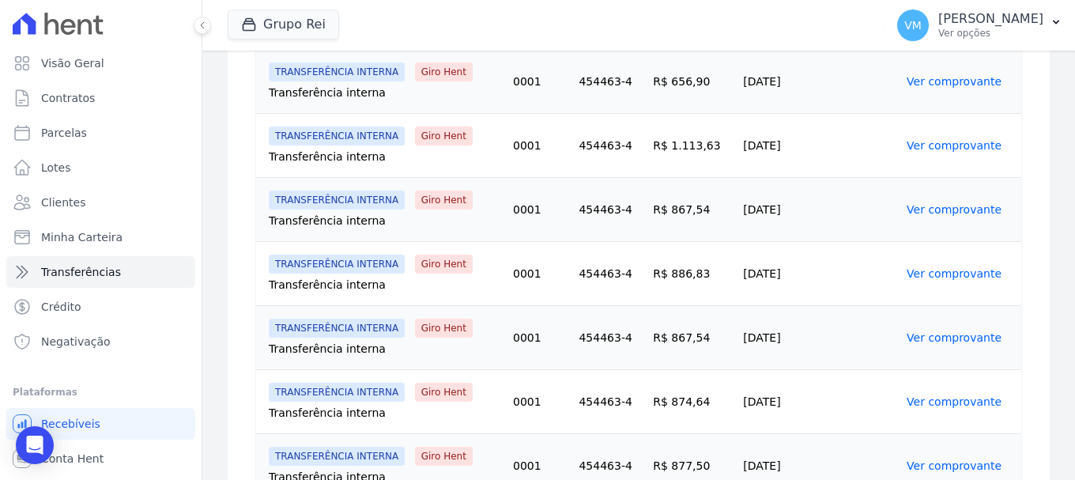
scroll to position [1657, 0]
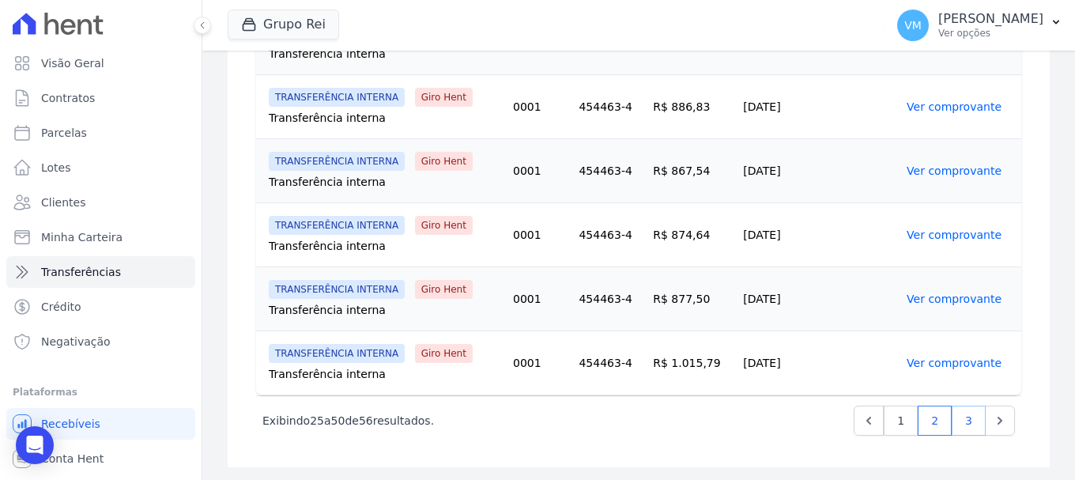
click at [963, 421] on link "3" at bounding box center [969, 421] width 34 height 30
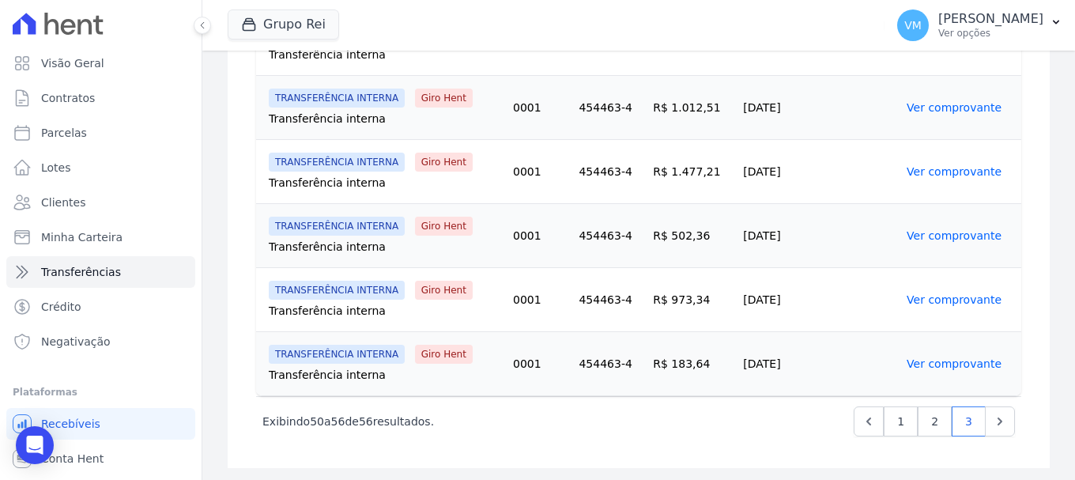
scroll to position [440, 0]
click at [995, 421] on icon "Next" at bounding box center [1000, 421] width 16 height 16
